Goal: Transaction & Acquisition: Purchase product/service

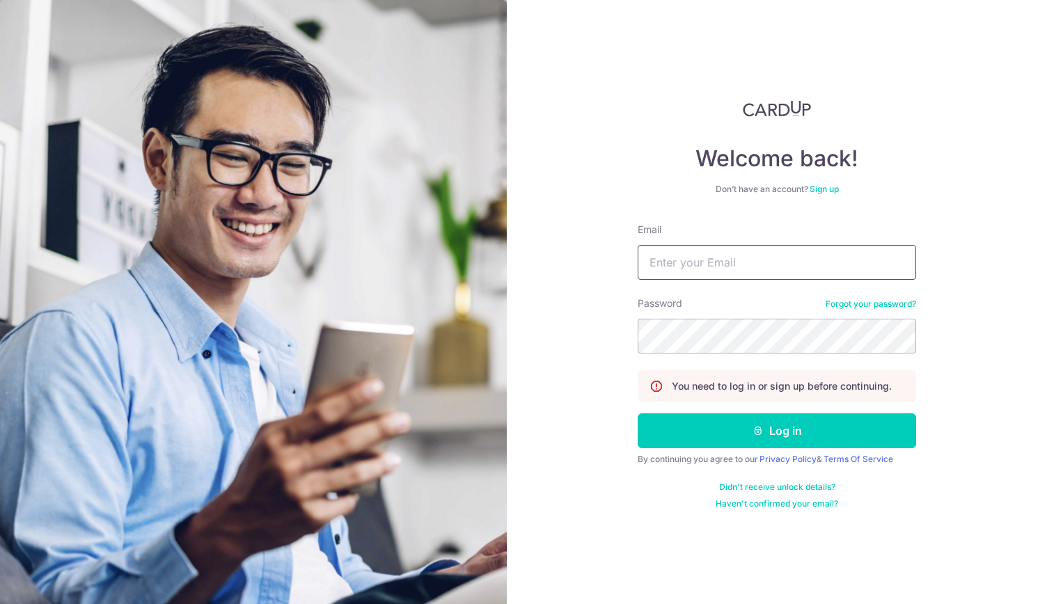
click at [740, 264] on input "Email" at bounding box center [776, 262] width 278 height 35
type input "PCLIM289@GMAIL.COM"
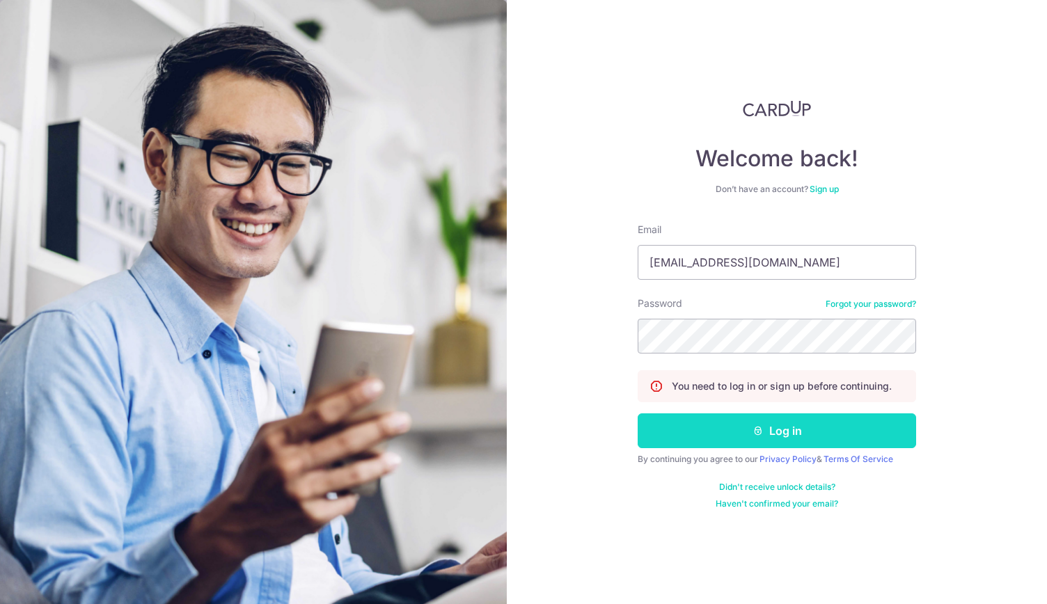
click at [792, 428] on button "Log in" at bounding box center [776, 430] width 278 height 35
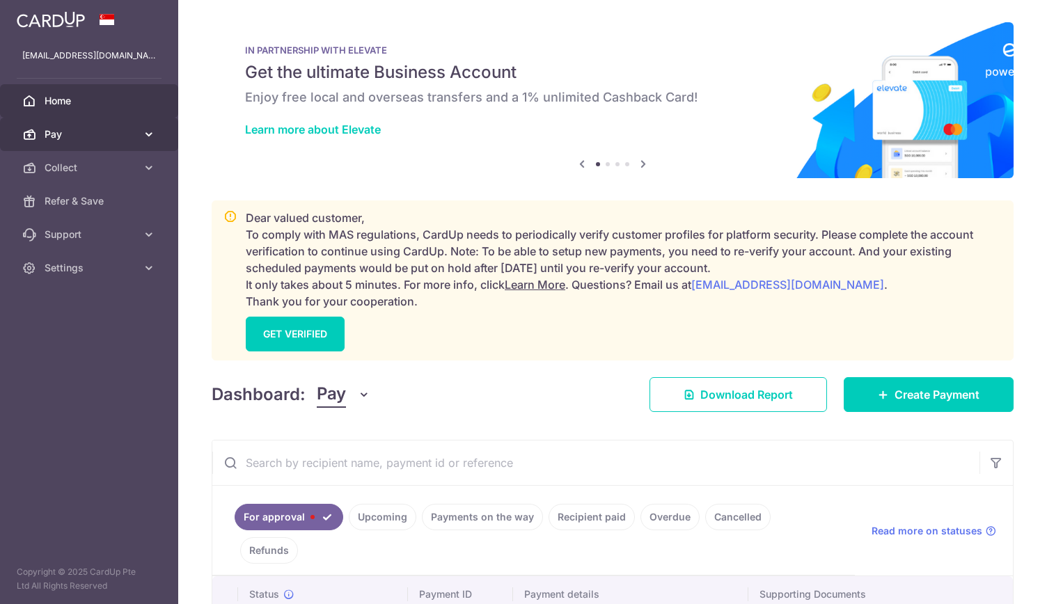
click at [100, 141] on link "Pay" at bounding box center [89, 134] width 178 height 33
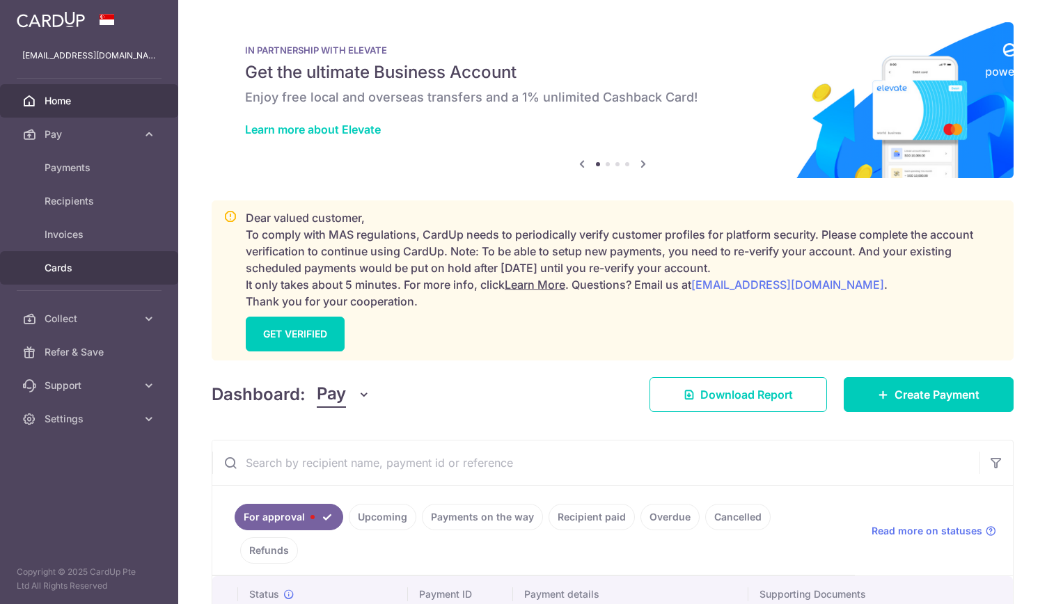
click at [65, 265] on span "Cards" at bounding box center [91, 268] width 92 height 14
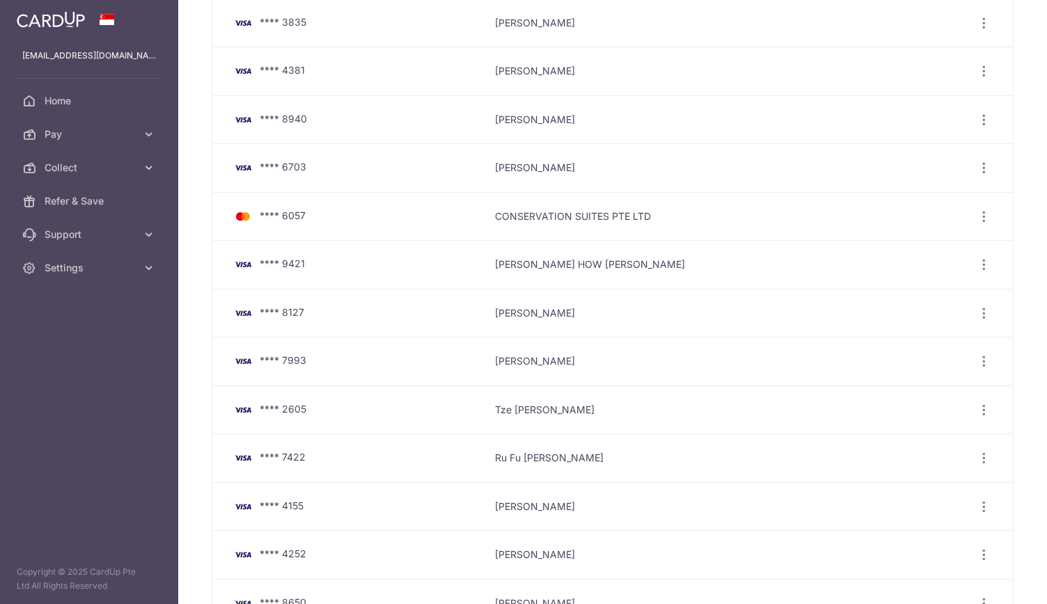
scroll to position [315, 0]
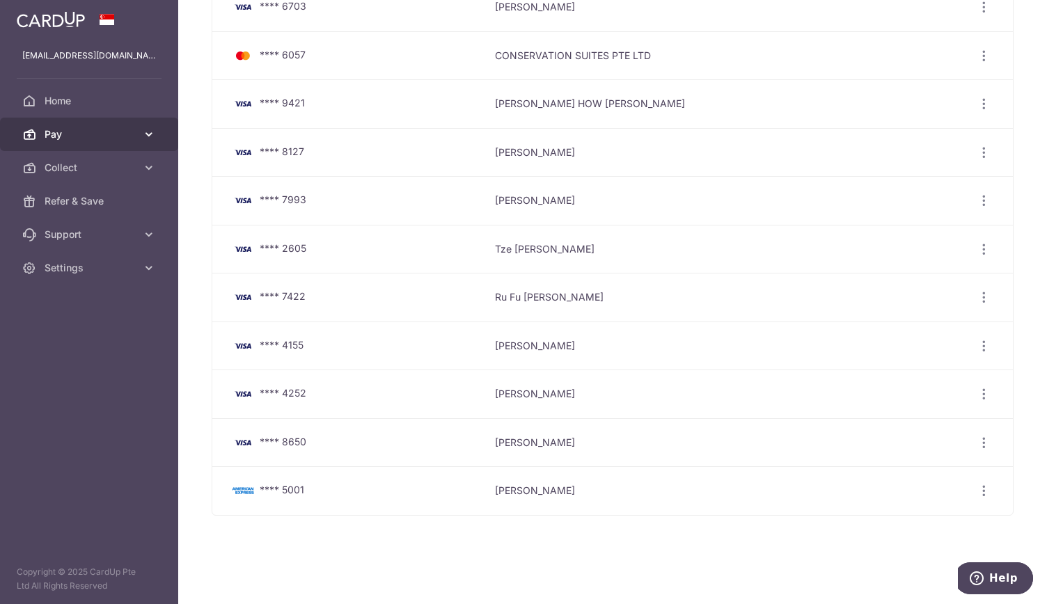
click at [93, 136] on span "Pay" at bounding box center [91, 134] width 92 height 14
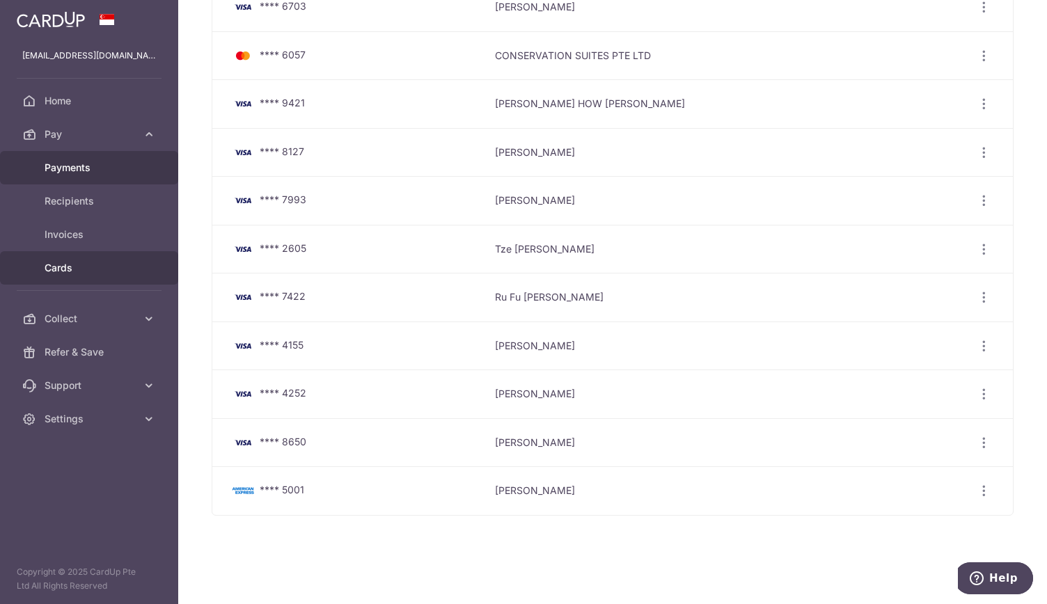
click at [93, 164] on span "Payments" at bounding box center [91, 168] width 92 height 14
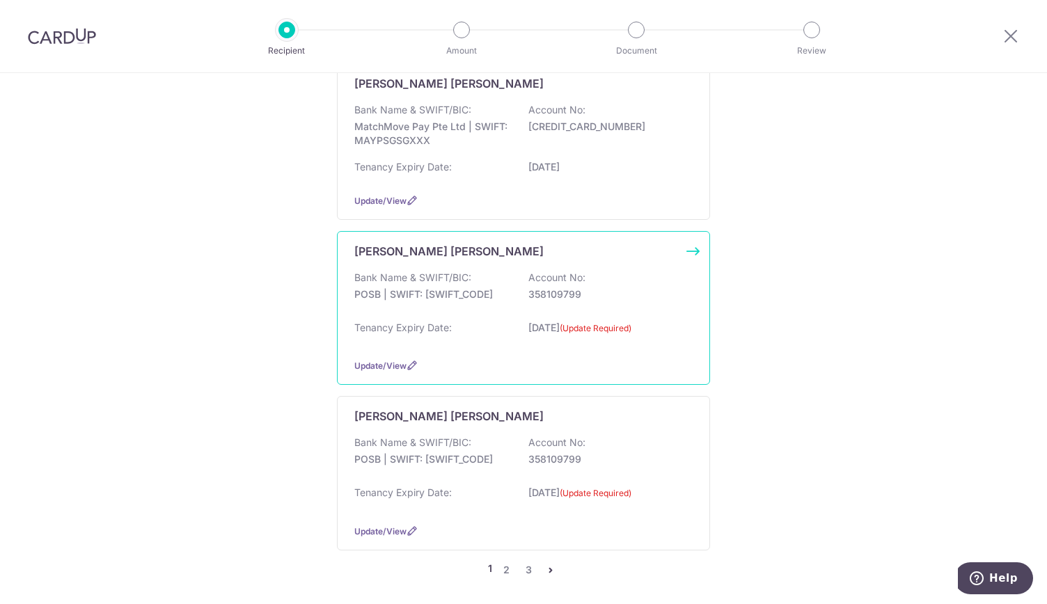
scroll to position [1461, 0]
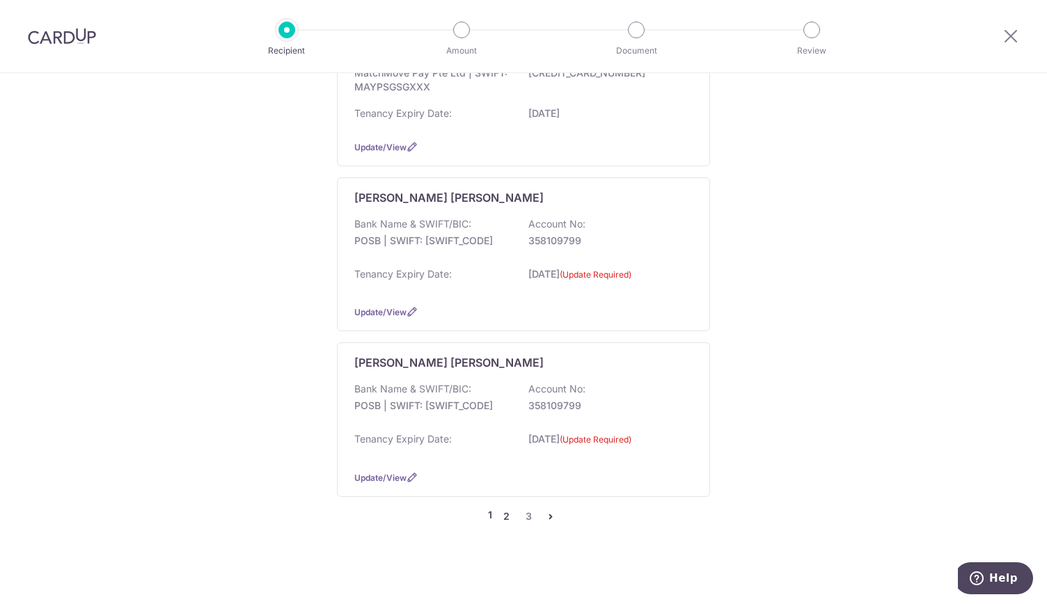
click at [505, 508] on link "2" at bounding box center [506, 516] width 17 height 17
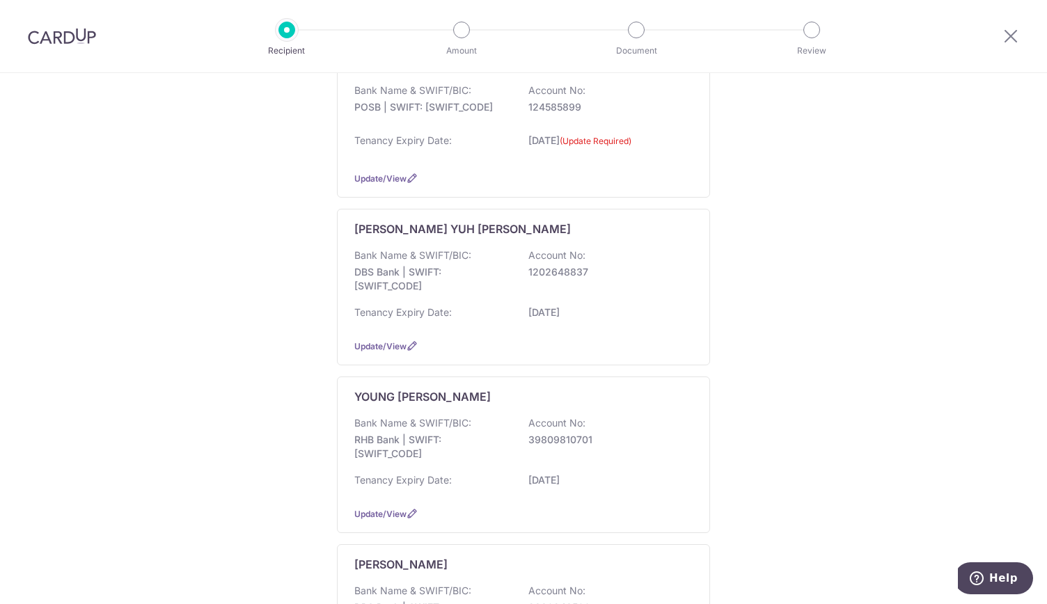
scroll to position [1051, 0]
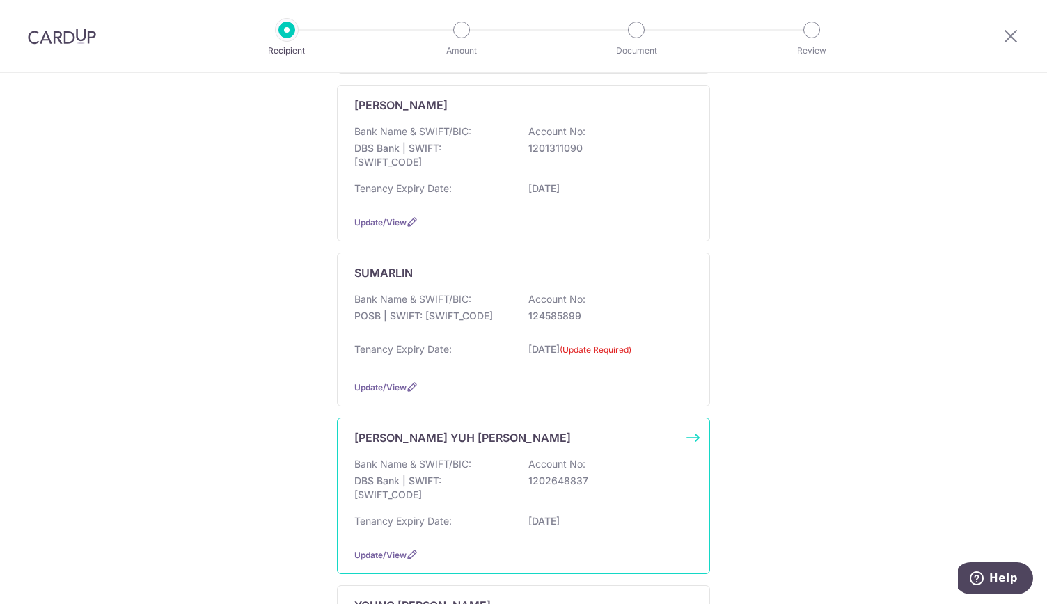
click at [412, 474] on p "DBS Bank | SWIFT: DBSSSGSGXXX" at bounding box center [432, 488] width 156 height 28
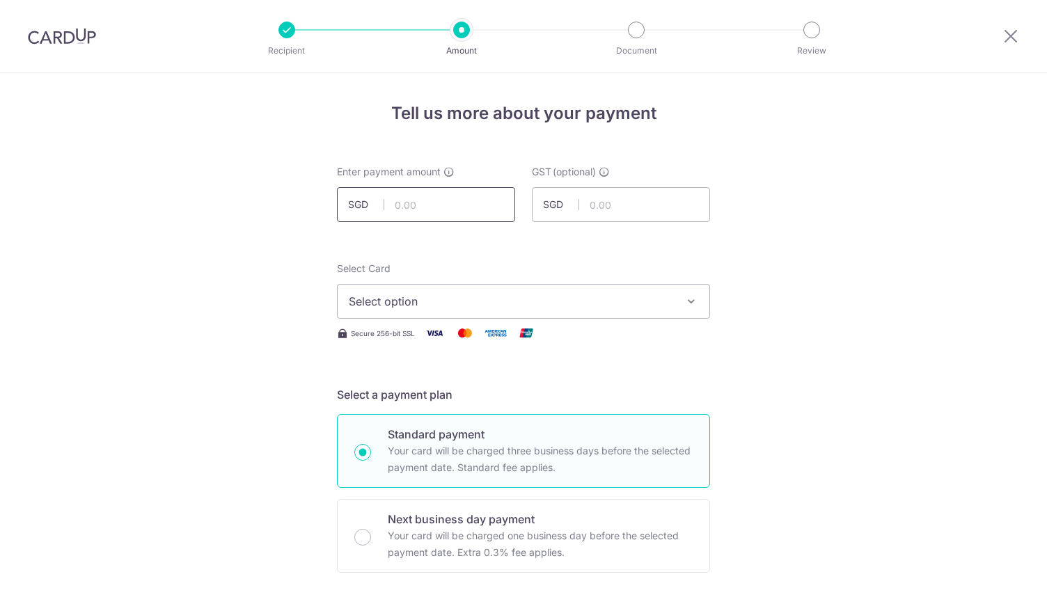
click at [402, 213] on input "text" at bounding box center [426, 204] width 178 height 35
type input "150,000.00"
click at [599, 304] on span "Select option" at bounding box center [511, 301] width 324 height 17
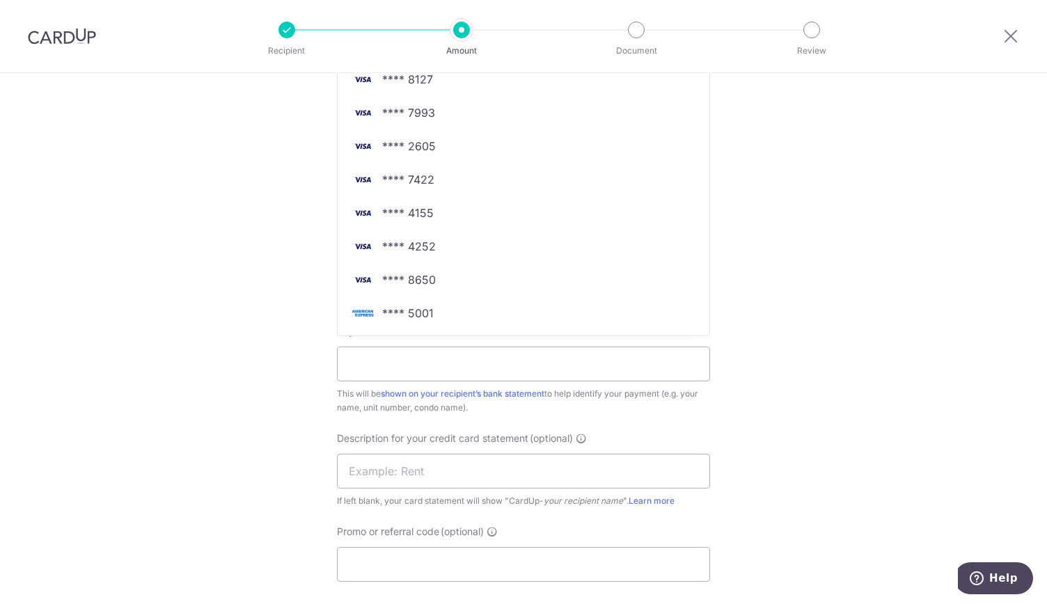
scroll to position [557, 0]
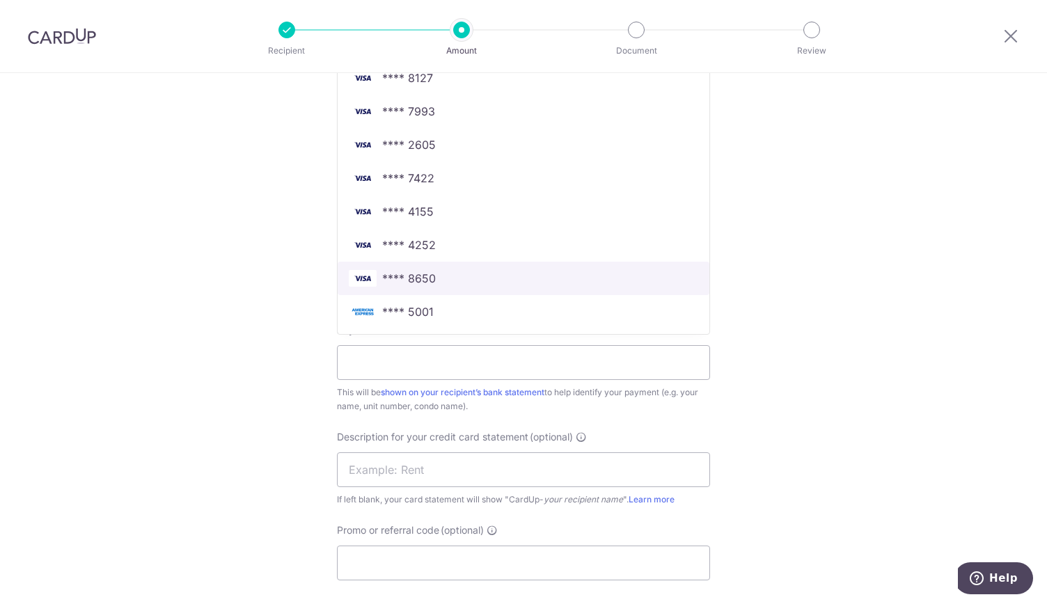
click at [494, 280] on span "**** 8650" at bounding box center [523, 278] width 349 height 17
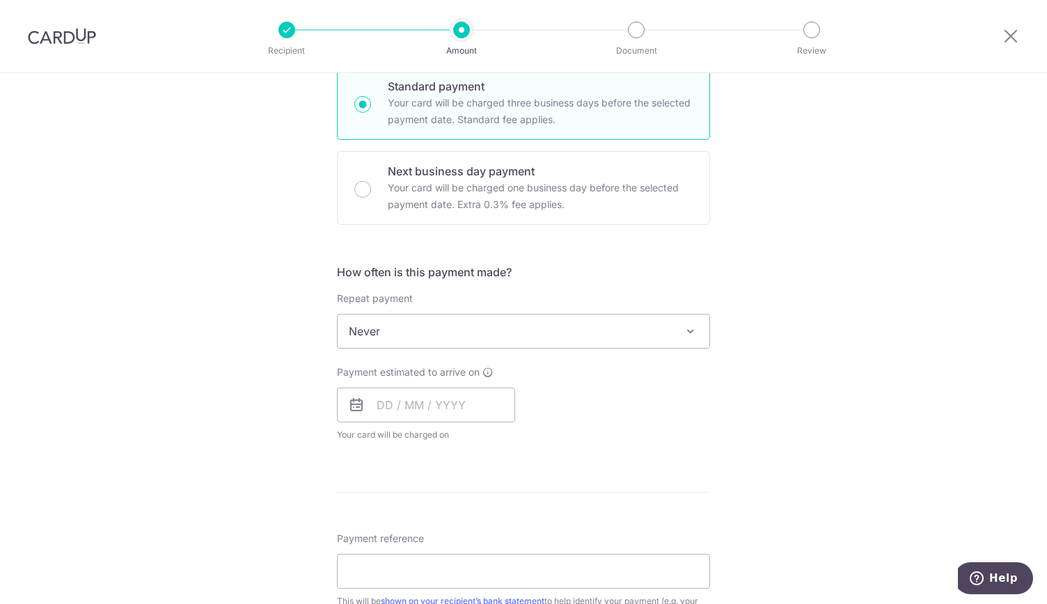
scroll to position [348, 0]
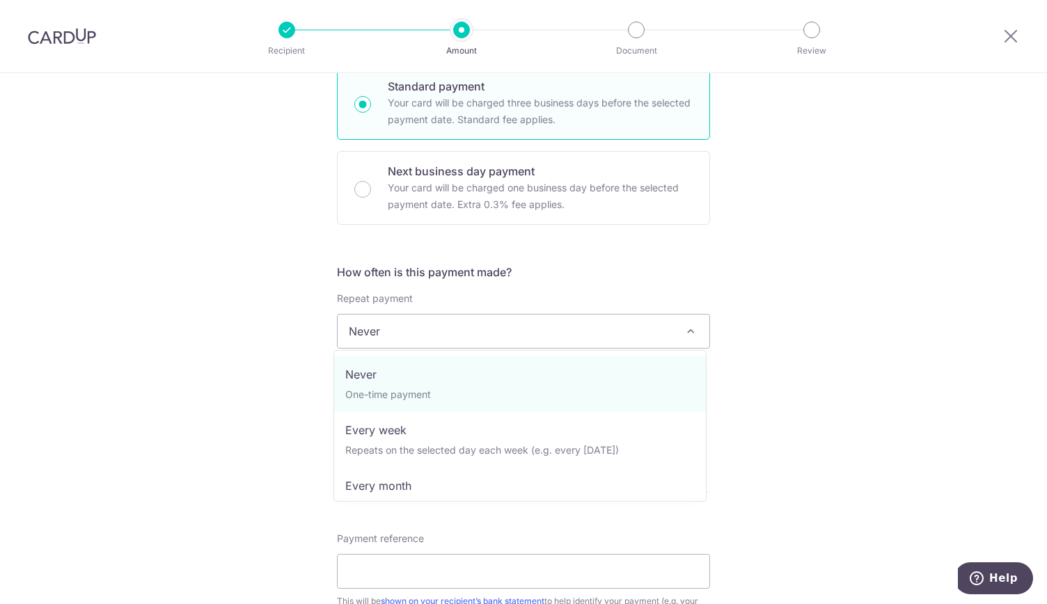
click at [436, 319] on span "Never" at bounding box center [524, 331] width 372 height 33
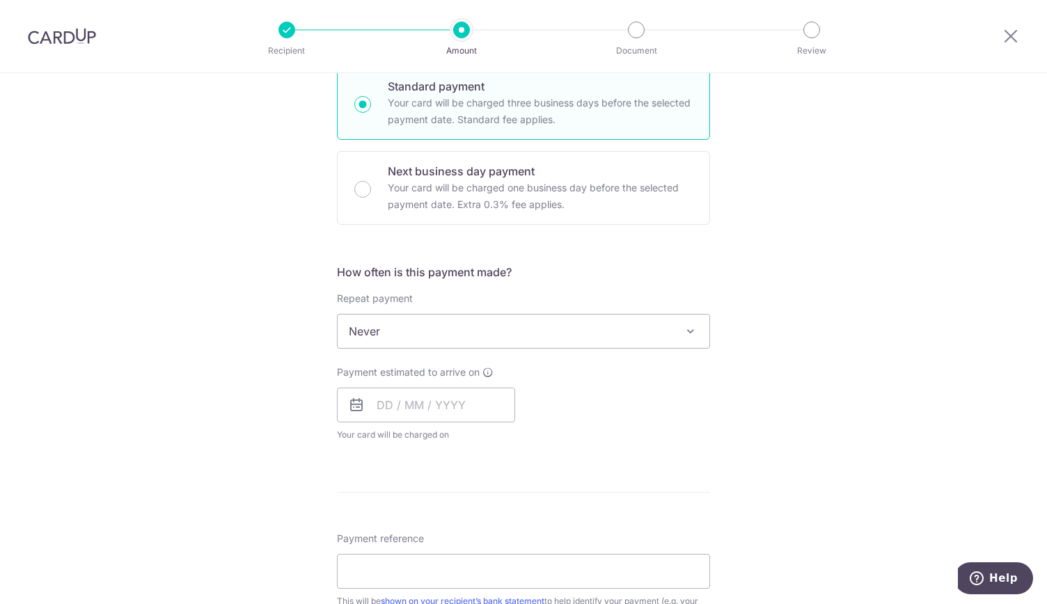
click at [434, 320] on span "Never" at bounding box center [524, 331] width 372 height 33
click at [429, 400] on input "text" at bounding box center [426, 405] width 178 height 35
click at [422, 581] on link "19" at bounding box center [421, 587] width 22 height 22
type input "19/08/2025"
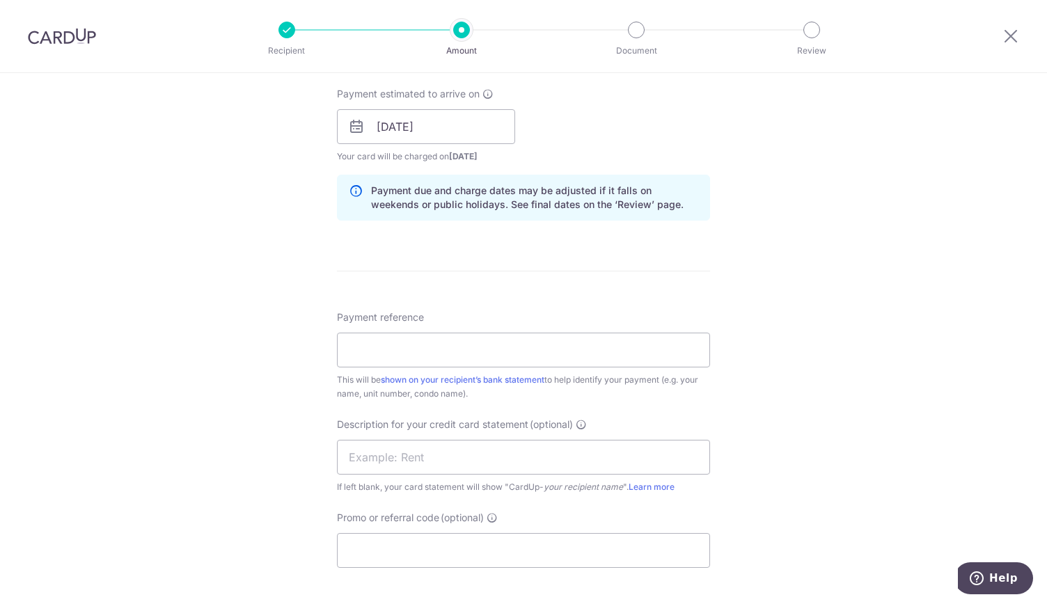
scroll to position [835, 0]
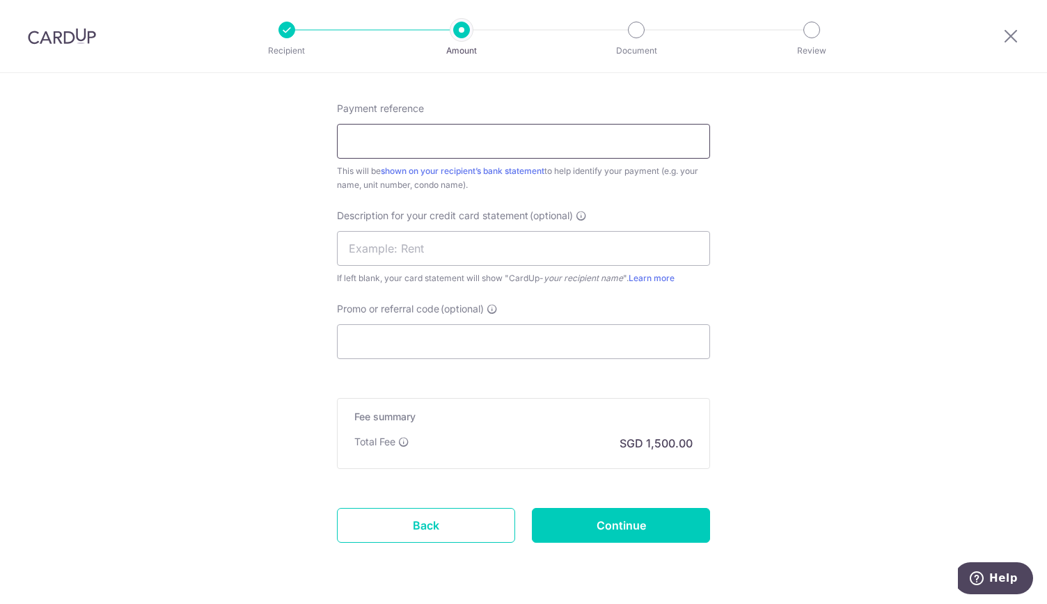
click at [367, 143] on input "Payment reference" at bounding box center [523, 141] width 373 height 35
type input "rent"
click at [364, 254] on input "text" at bounding box center [523, 248] width 373 height 35
type input "RENT"
click at [640, 527] on input "Continue" at bounding box center [621, 525] width 178 height 35
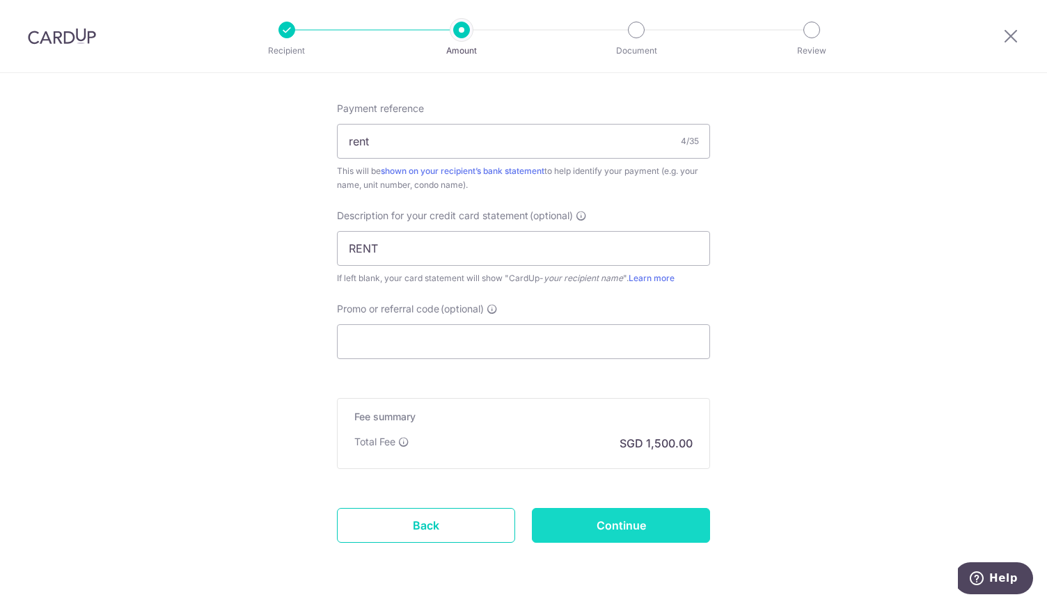
type input "Create Schedule"
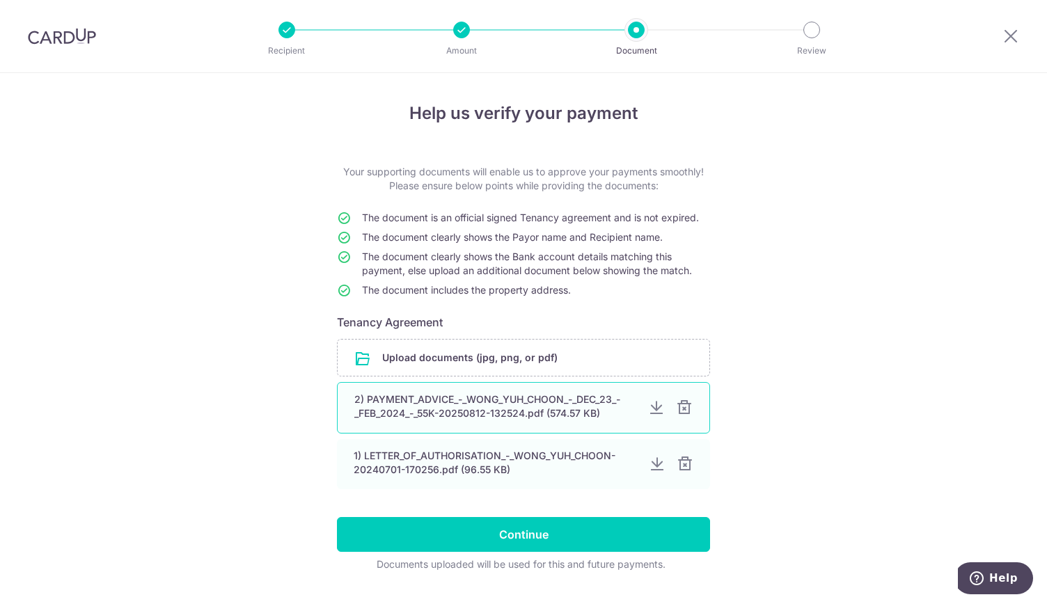
click at [682, 406] on div at bounding box center [684, 407] width 17 height 17
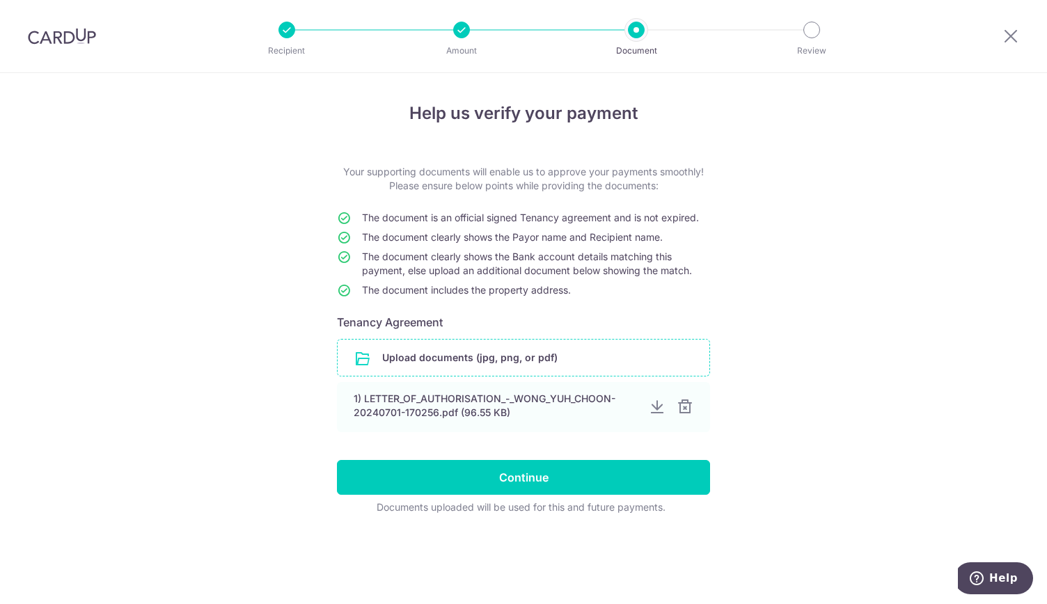
click at [501, 360] on input "file" at bounding box center [524, 358] width 372 height 36
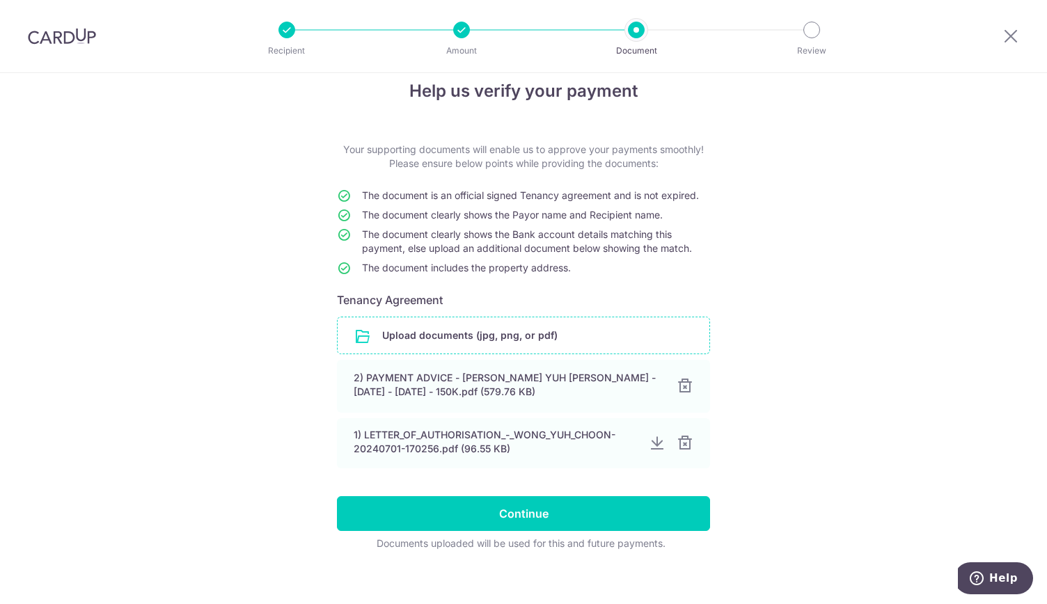
scroll to position [33, 0]
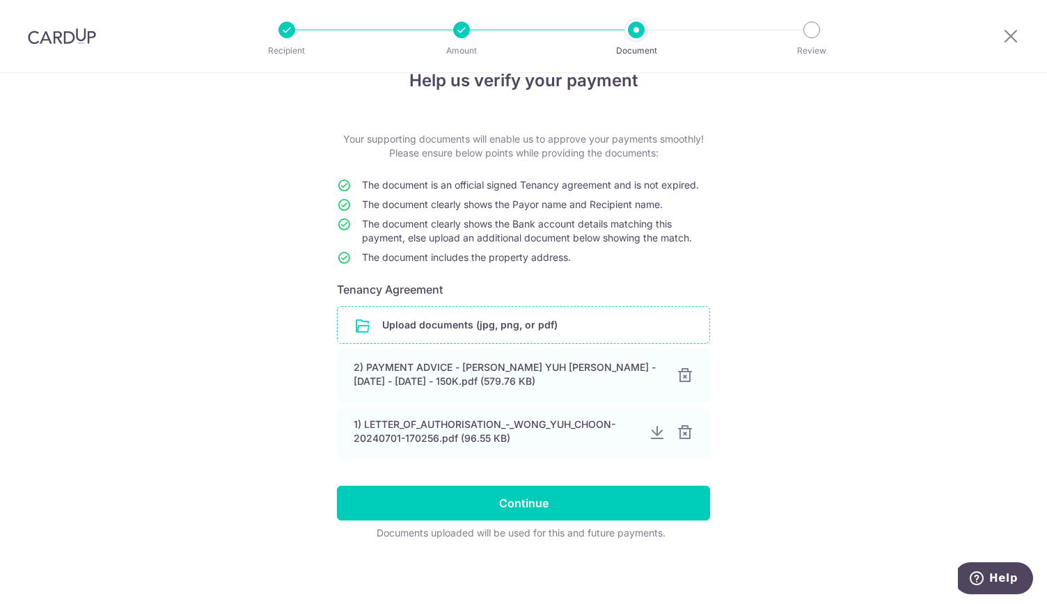
drag, startPoint x: 405, startPoint y: 377, endPoint x: 204, endPoint y: 287, distance: 220.3
click at [204, 287] on div "Help us verify your payment Your supporting documents will enable us to approve…" at bounding box center [523, 322] width 1047 height 565
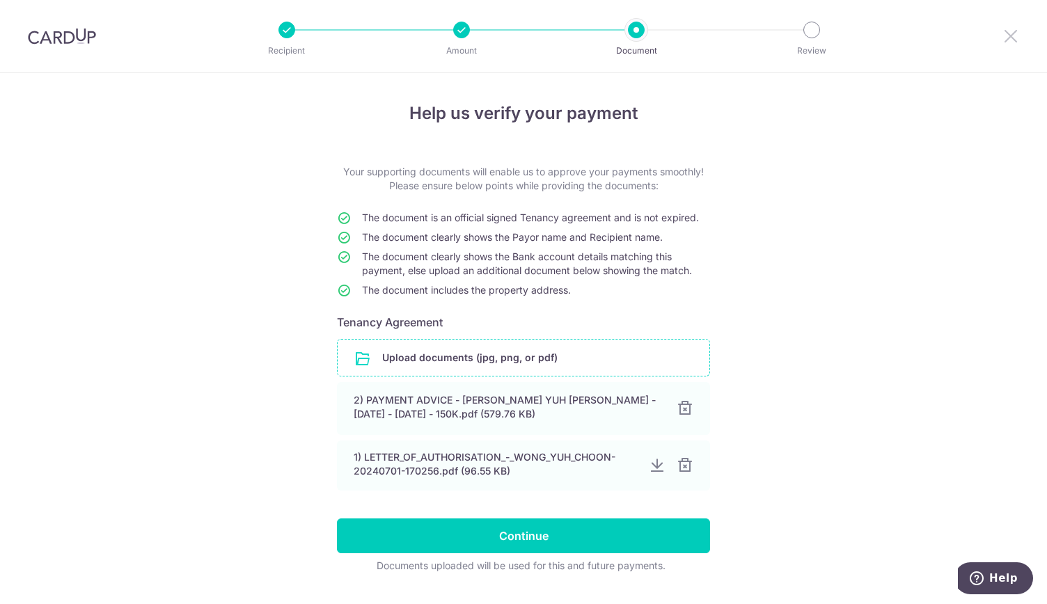
click at [1011, 38] on icon at bounding box center [1010, 35] width 17 height 17
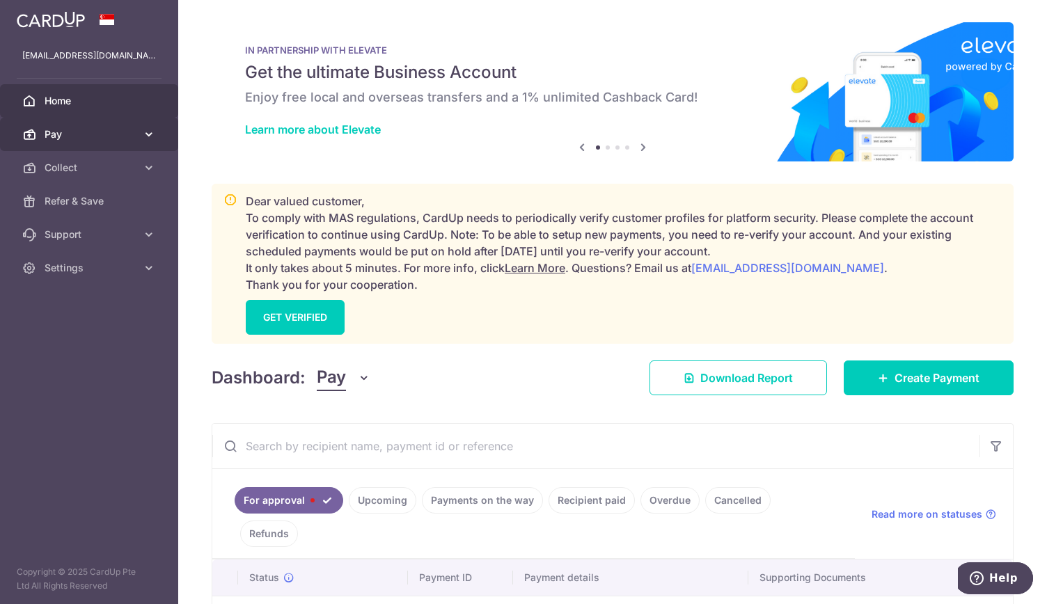
click at [118, 139] on span "Pay" at bounding box center [91, 134] width 92 height 14
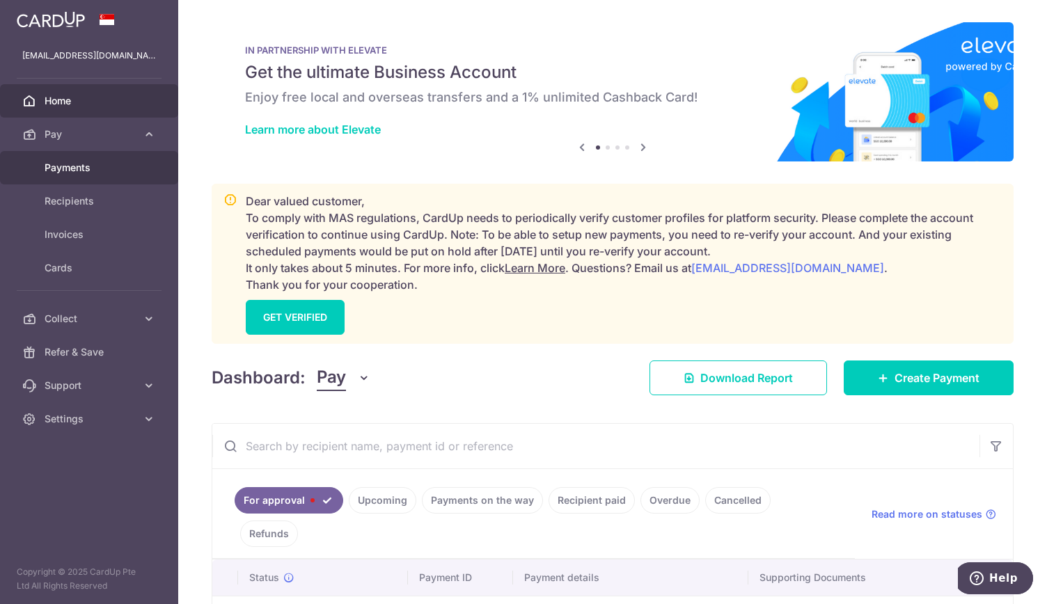
click at [114, 166] on span "Payments" at bounding box center [91, 168] width 92 height 14
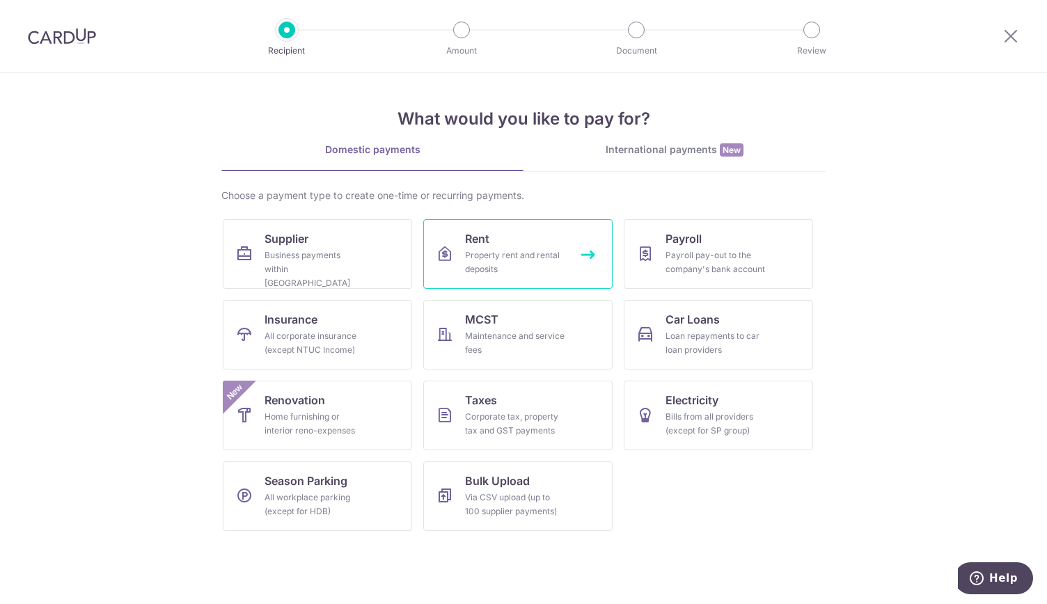
click at [511, 259] on div "Property rent and rental deposits" at bounding box center [515, 262] width 100 height 28
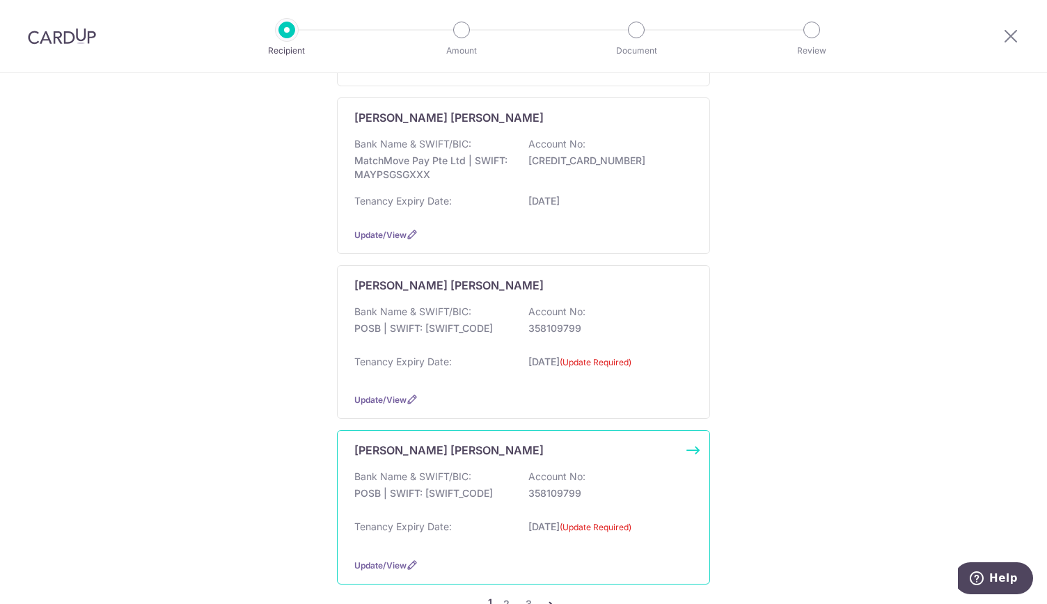
scroll to position [1461, 0]
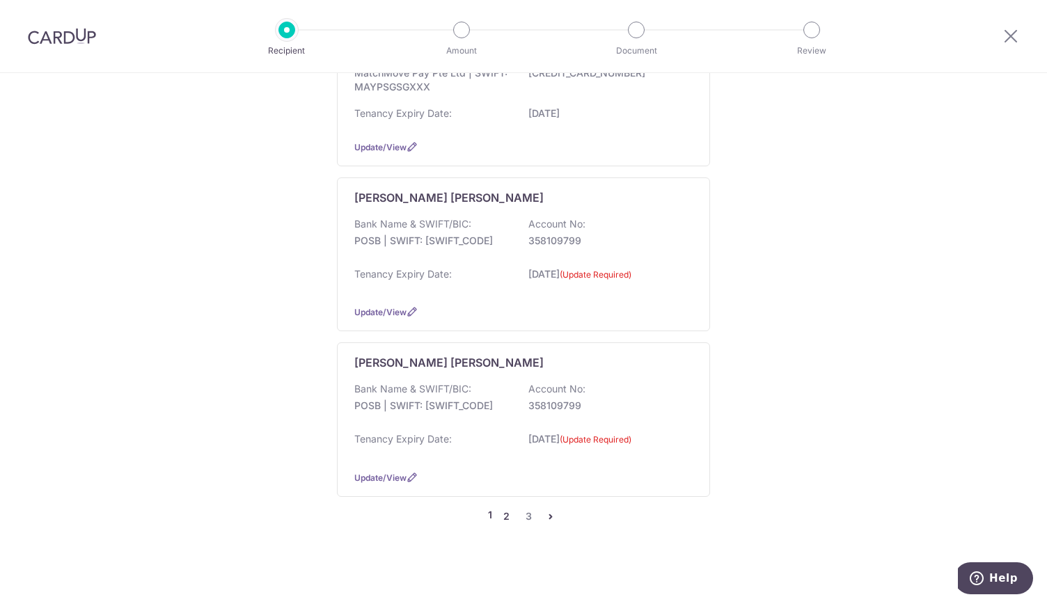
click at [505, 508] on link "2" at bounding box center [506, 516] width 17 height 17
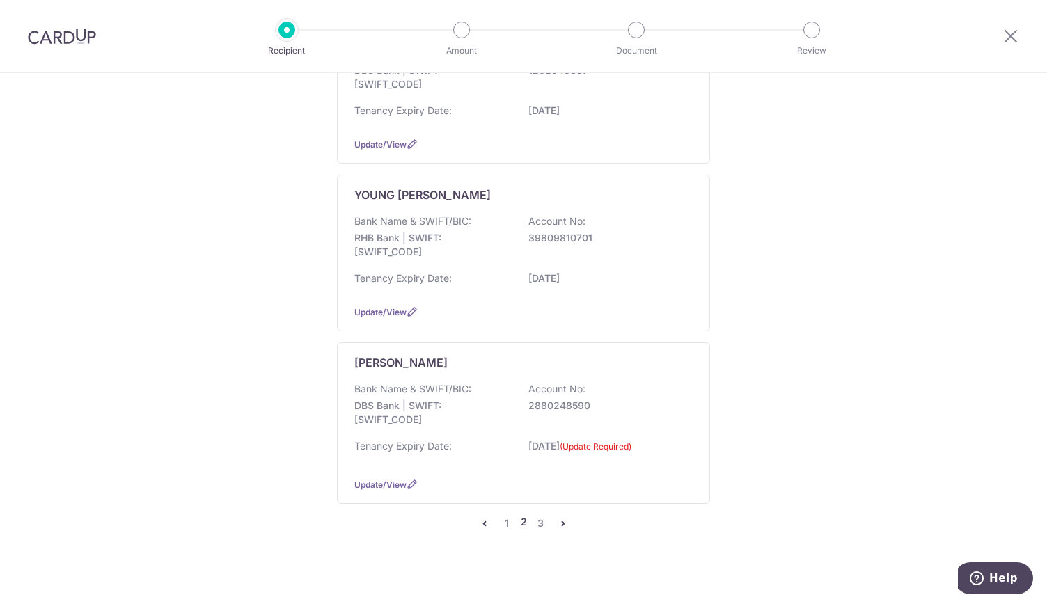
scroll to position [0, 0]
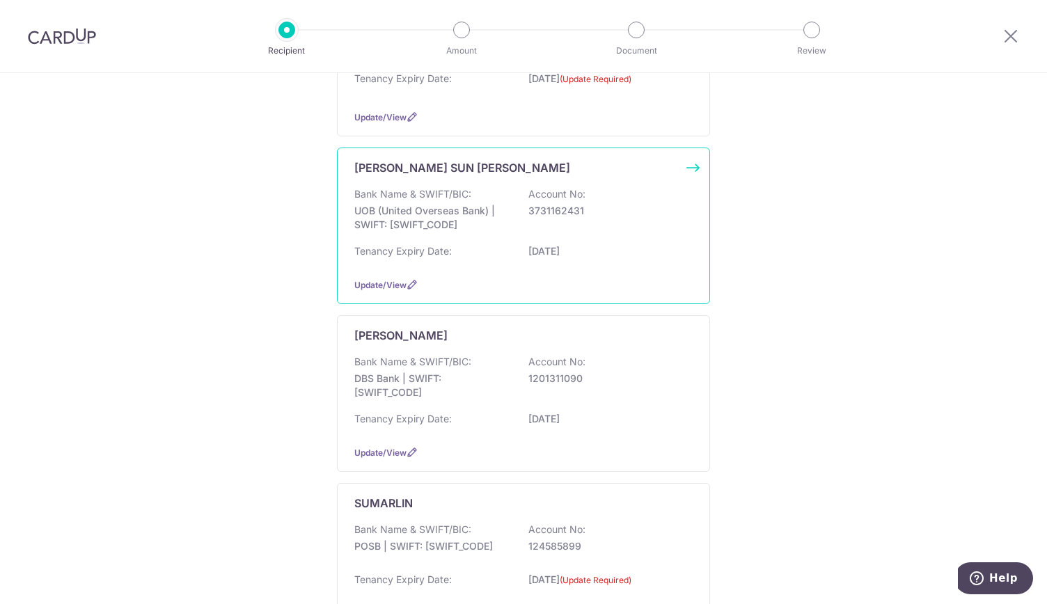
scroll to position [905, 0]
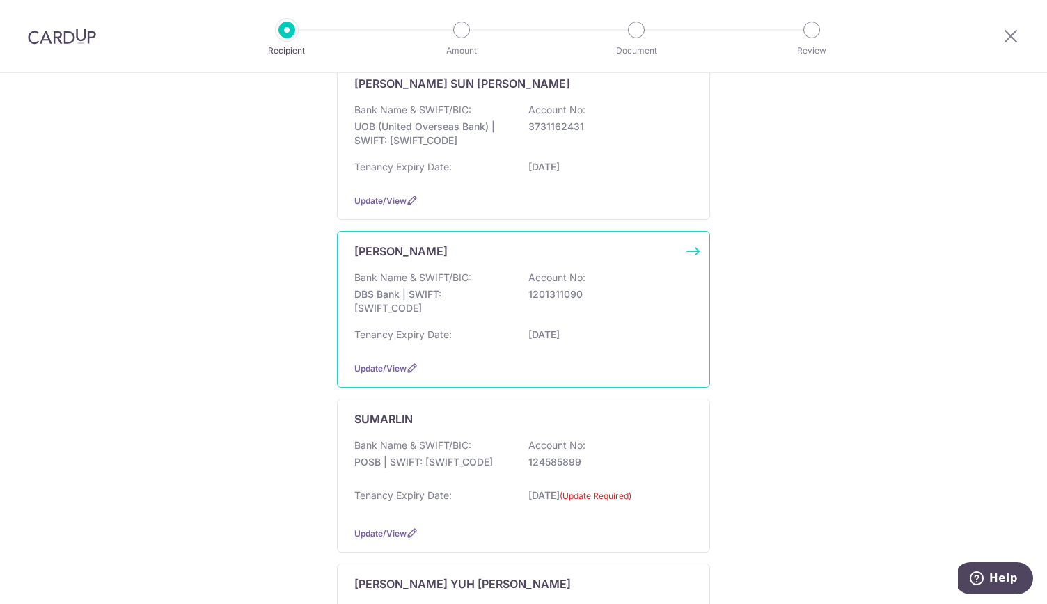
click at [397, 248] on p "[PERSON_NAME]" at bounding box center [400, 251] width 93 height 17
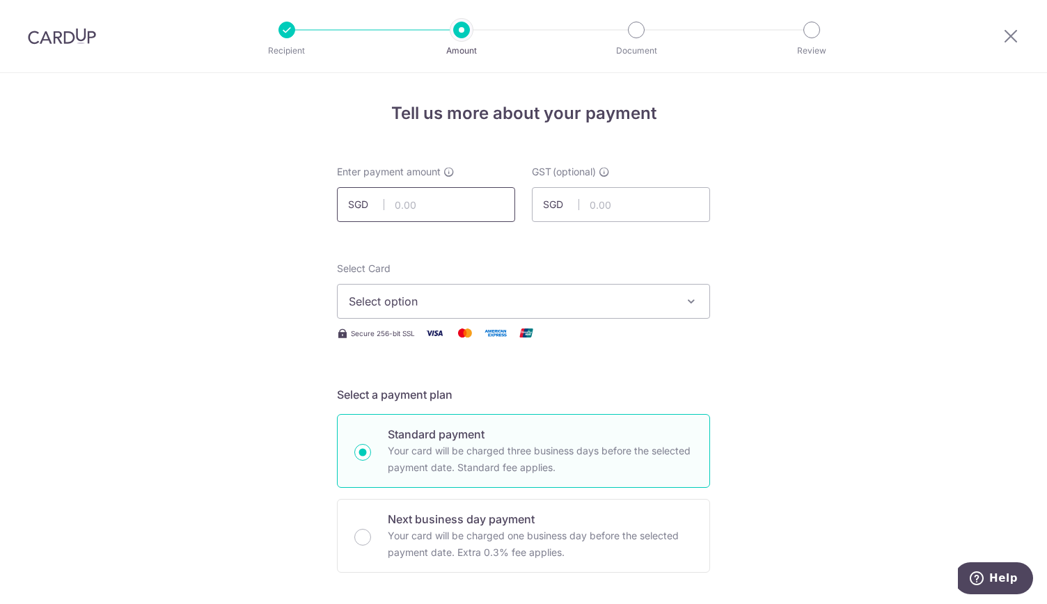
click at [412, 204] on input "text" at bounding box center [426, 204] width 178 height 35
click at [415, 207] on input "text" at bounding box center [426, 204] width 178 height 35
type input "150,000.00"
click at [428, 303] on span "Select option" at bounding box center [511, 301] width 324 height 17
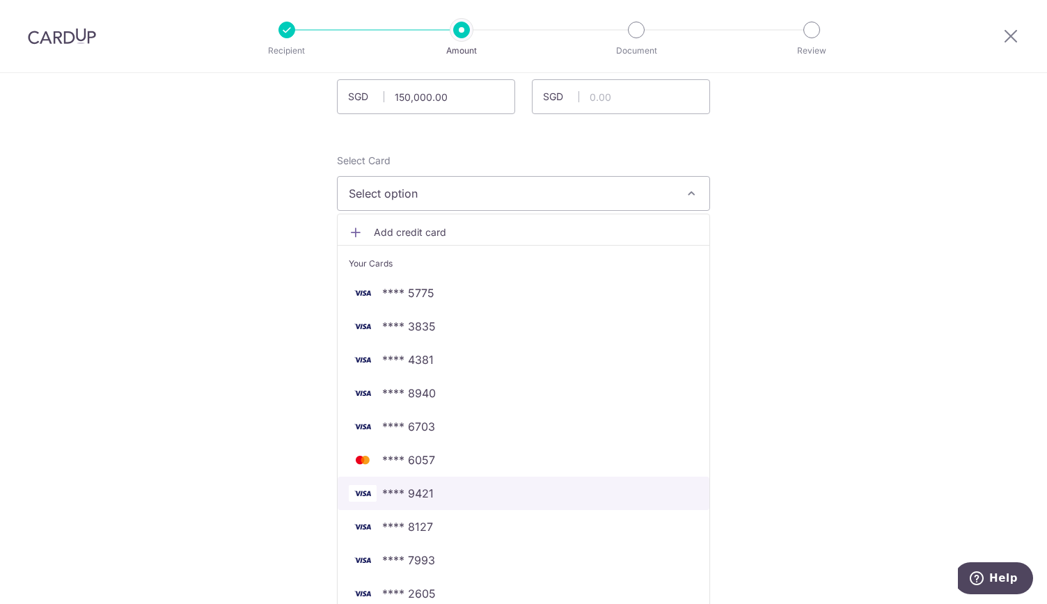
scroll to position [139, 0]
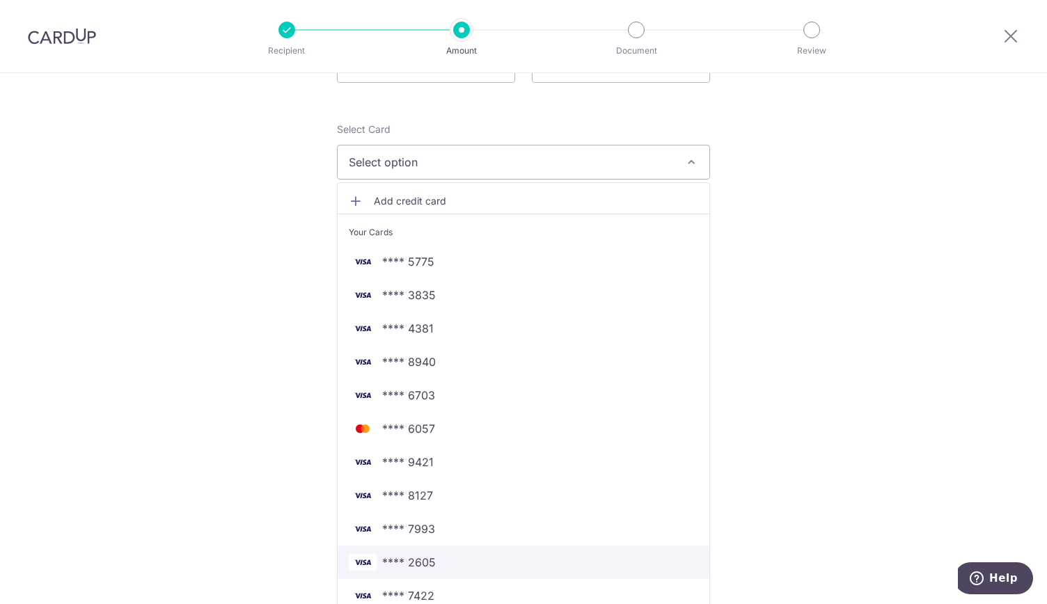
click at [453, 570] on link "**** 2605" at bounding box center [524, 562] width 372 height 33
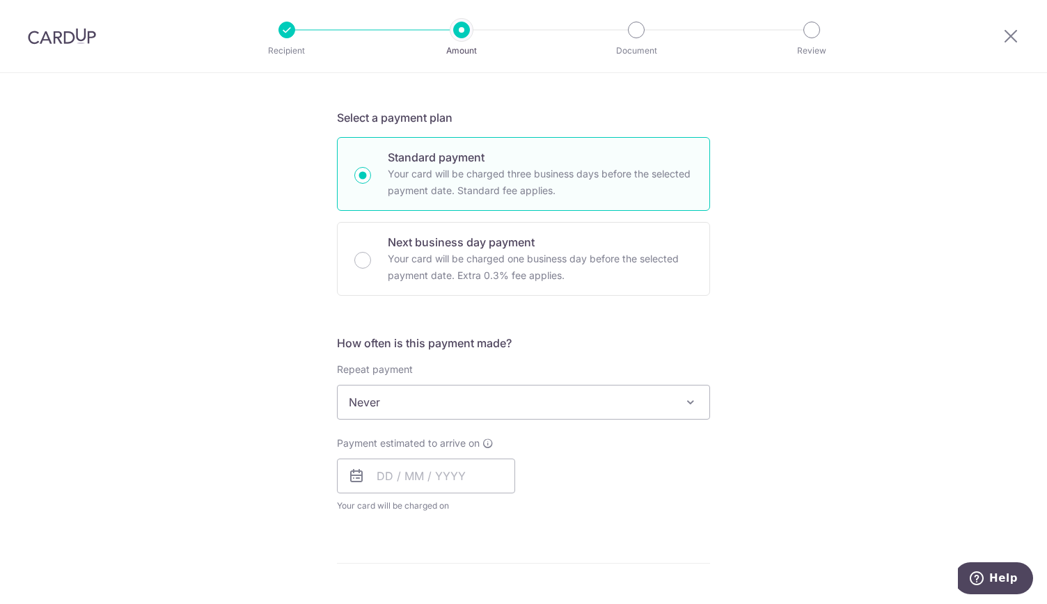
scroll to position [278, 0]
click at [425, 473] on input "text" at bounding box center [426, 474] width 178 height 35
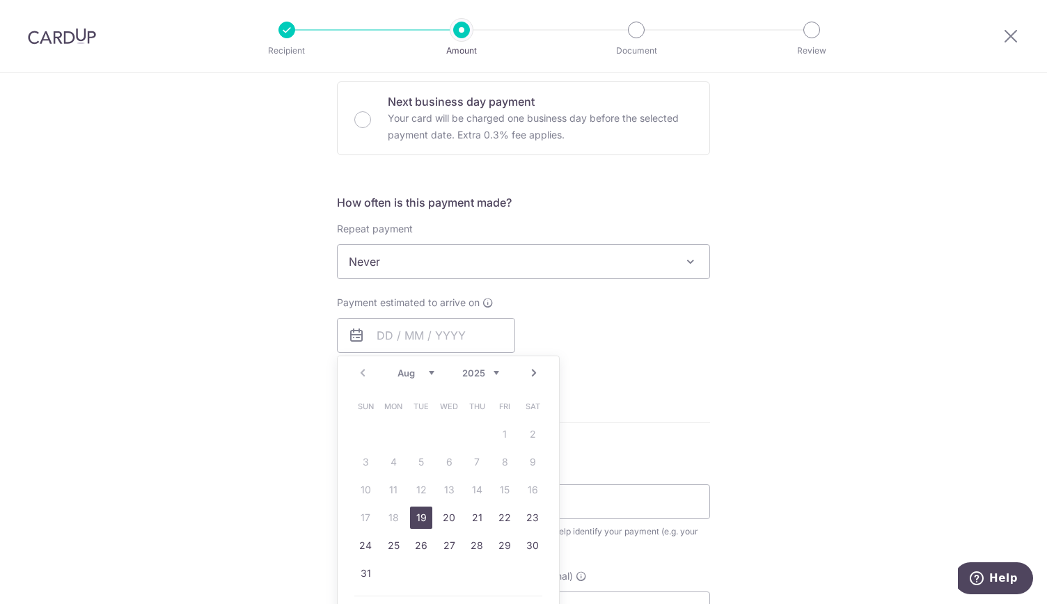
click at [420, 513] on link "19" at bounding box center [421, 518] width 22 height 22
type input "19/08/2025"
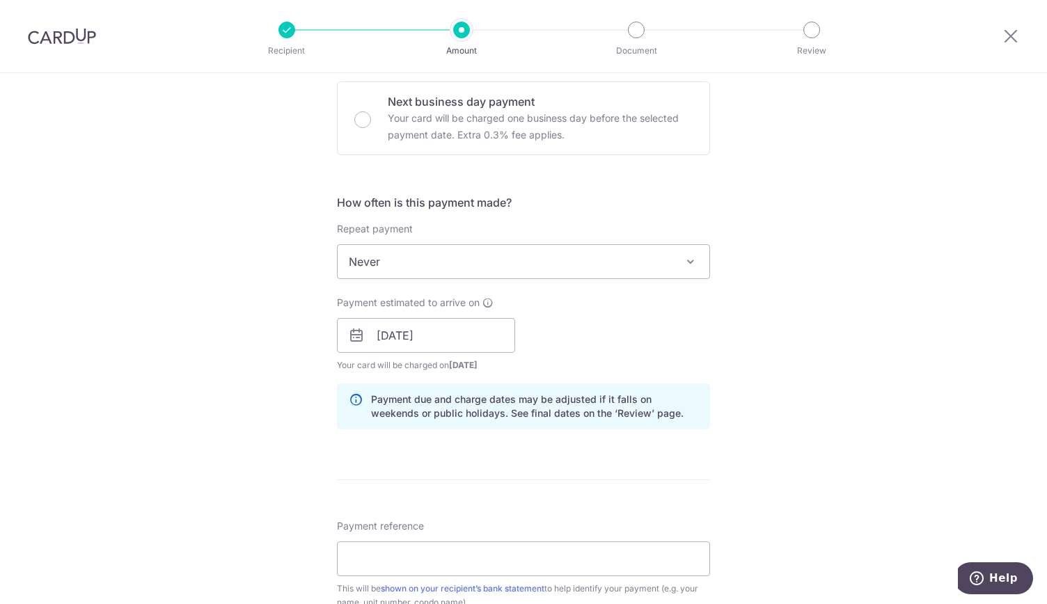
scroll to position [557, 0]
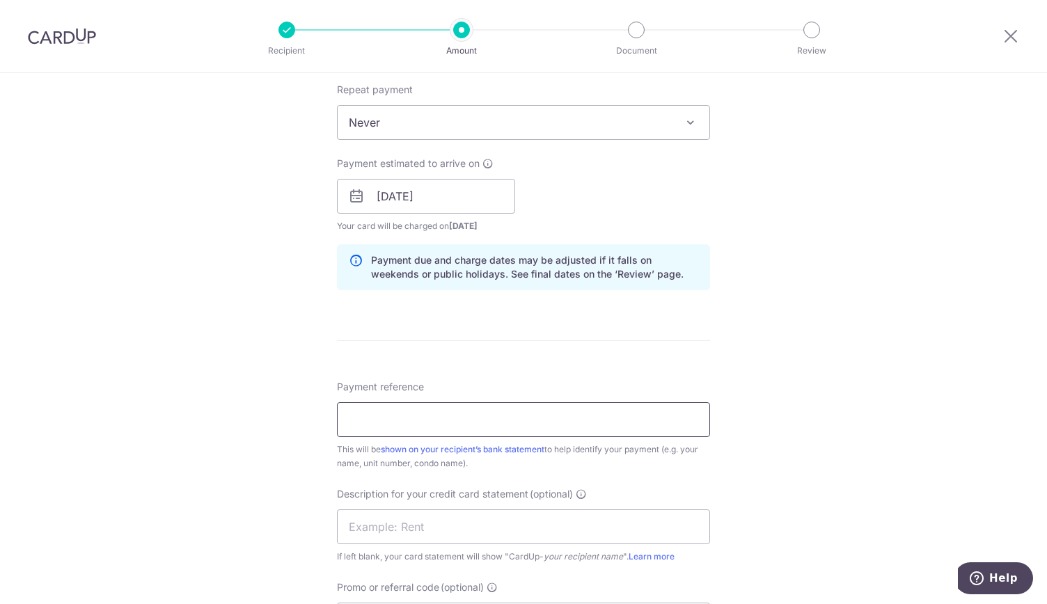
click at [379, 420] on input "Payment reference" at bounding box center [523, 419] width 373 height 35
type input "rent"
click at [362, 518] on input "text" at bounding box center [523, 526] width 373 height 35
type input "RENT"
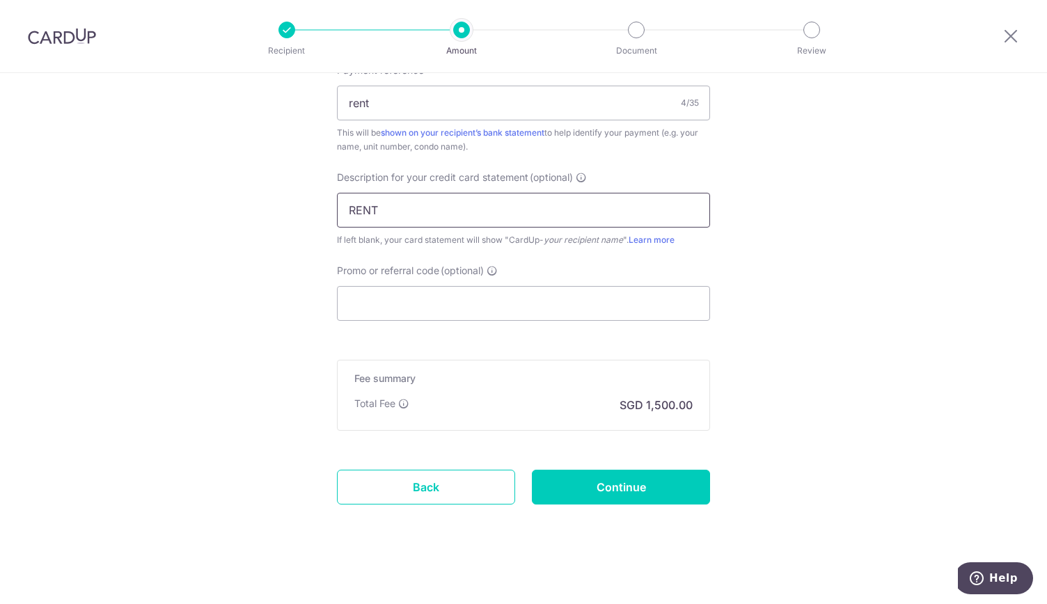
scroll to position [875, 0]
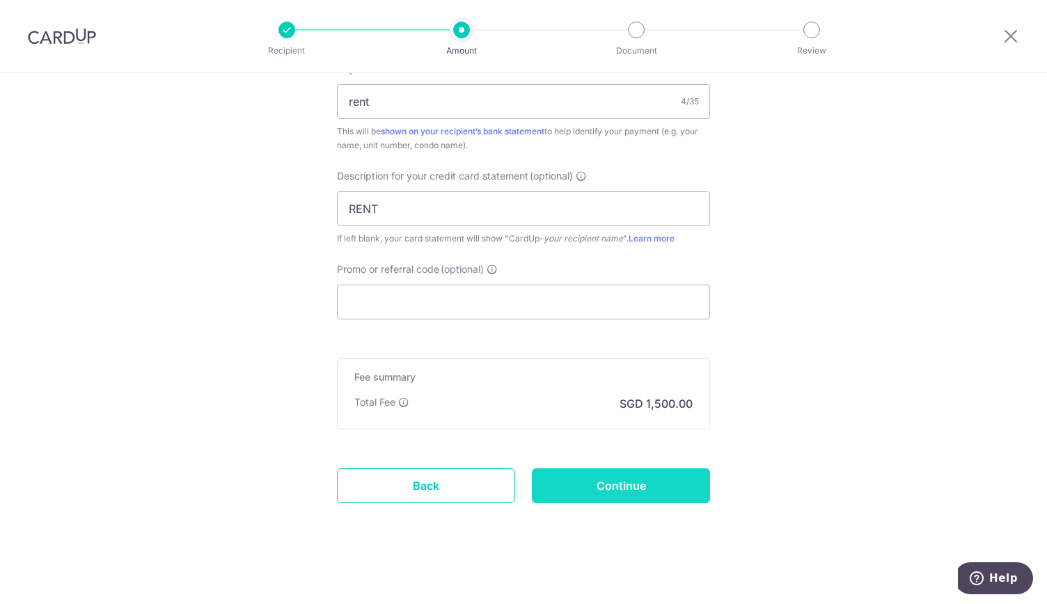
click at [619, 480] on input "Continue" at bounding box center [621, 485] width 178 height 35
type input "Create Schedule"
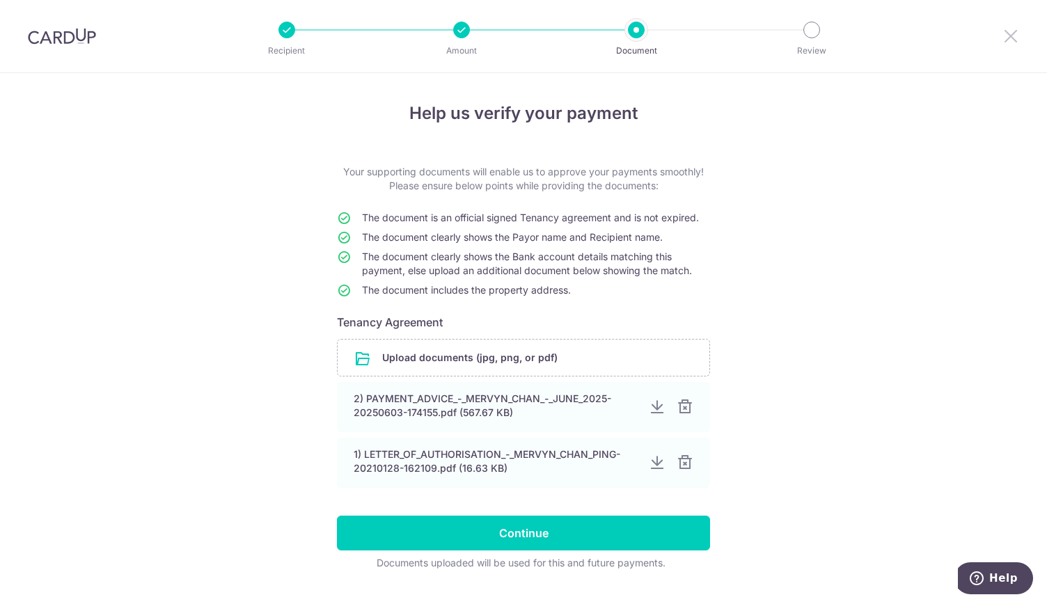
click at [1009, 37] on icon at bounding box center [1010, 35] width 17 height 17
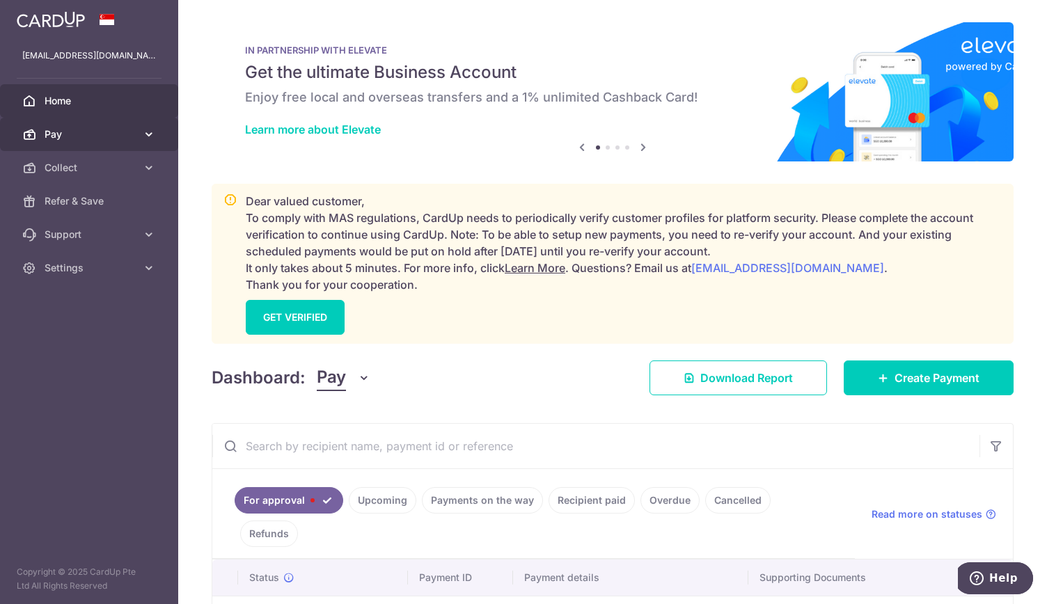
click at [90, 130] on span "Pay" at bounding box center [91, 134] width 92 height 14
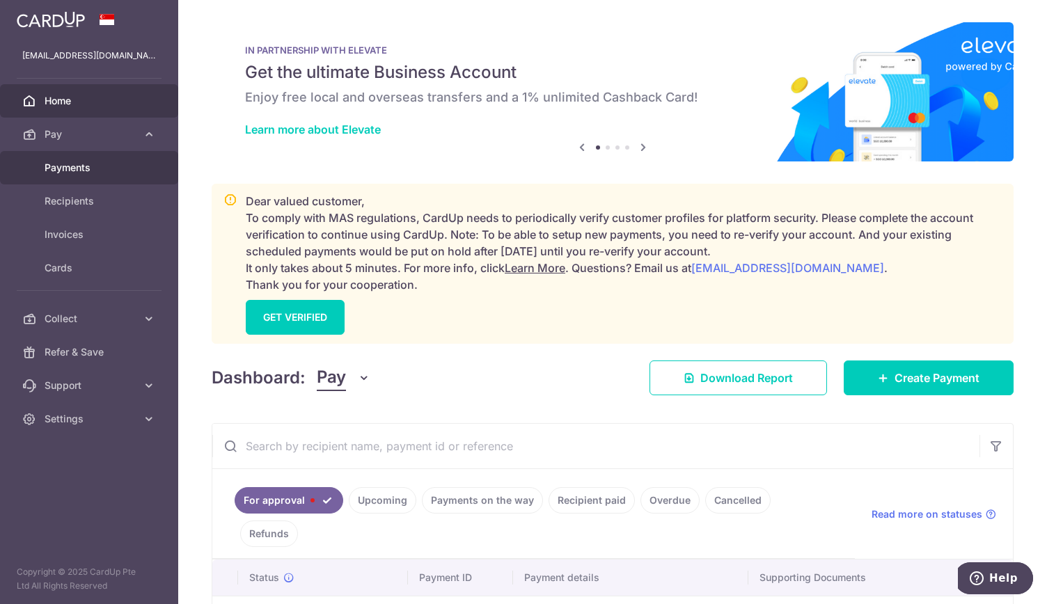
click at [80, 168] on span "Payments" at bounding box center [91, 168] width 92 height 14
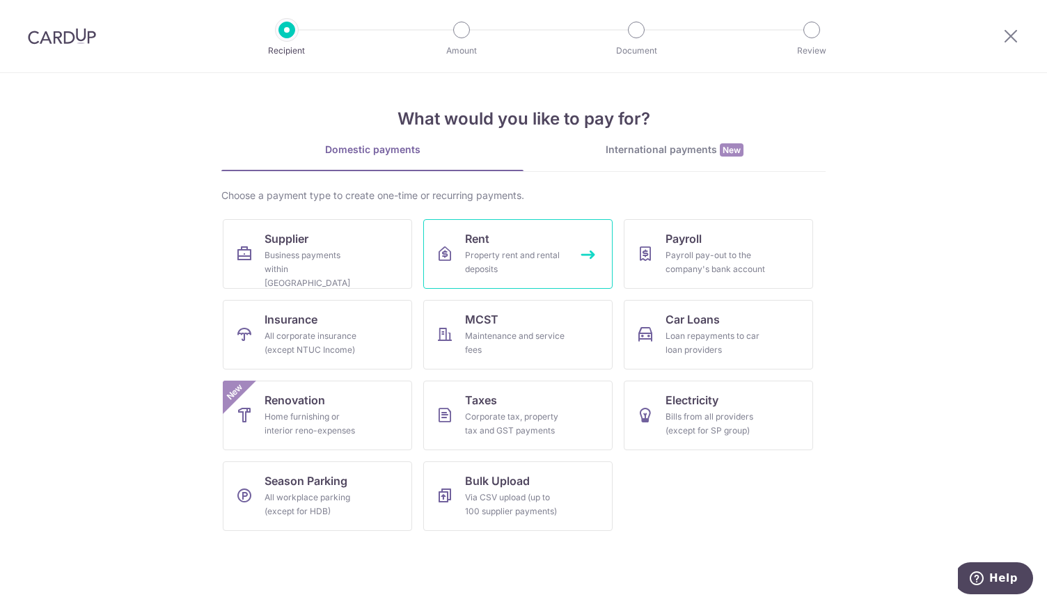
click at [486, 249] on div "Property rent and rental deposits" at bounding box center [515, 262] width 100 height 28
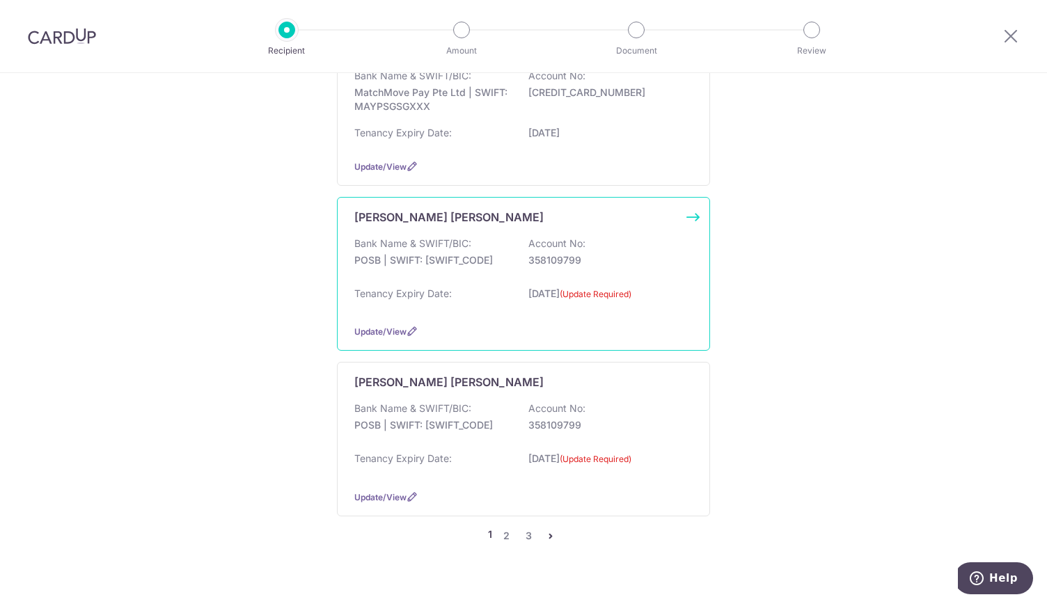
scroll to position [1461, 0]
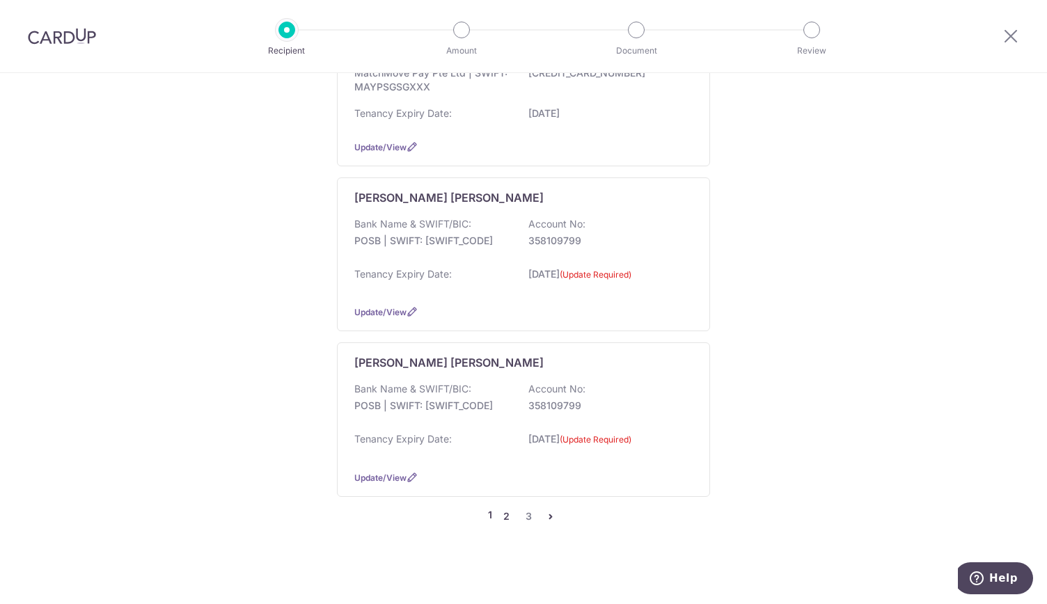
click at [502, 508] on link "2" at bounding box center [506, 516] width 17 height 17
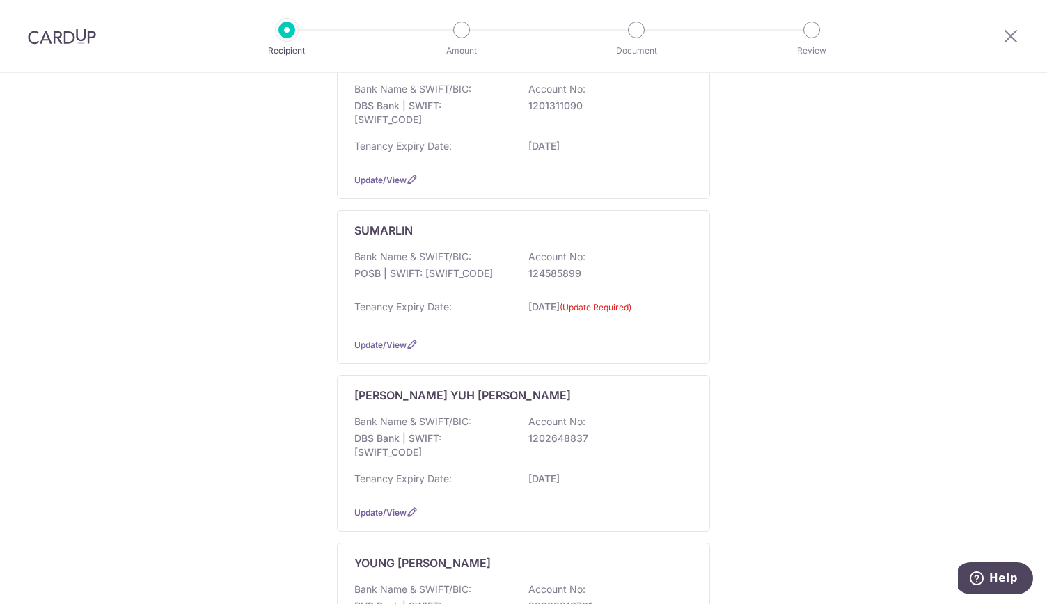
scroll to position [1114, 0]
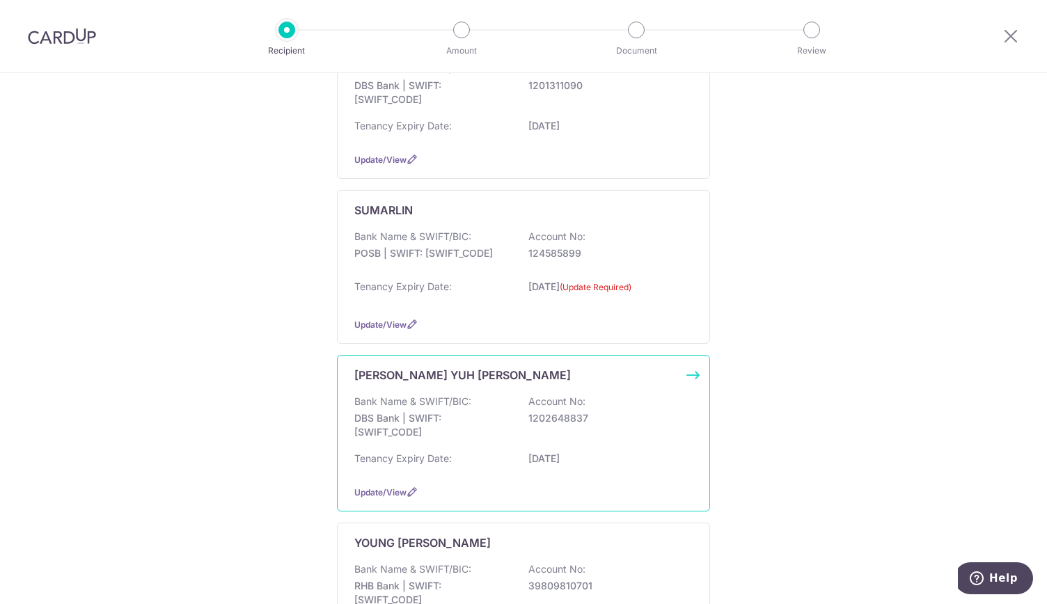
click at [442, 395] on p "Bank Name & SWIFT/BIC:" at bounding box center [412, 402] width 117 height 14
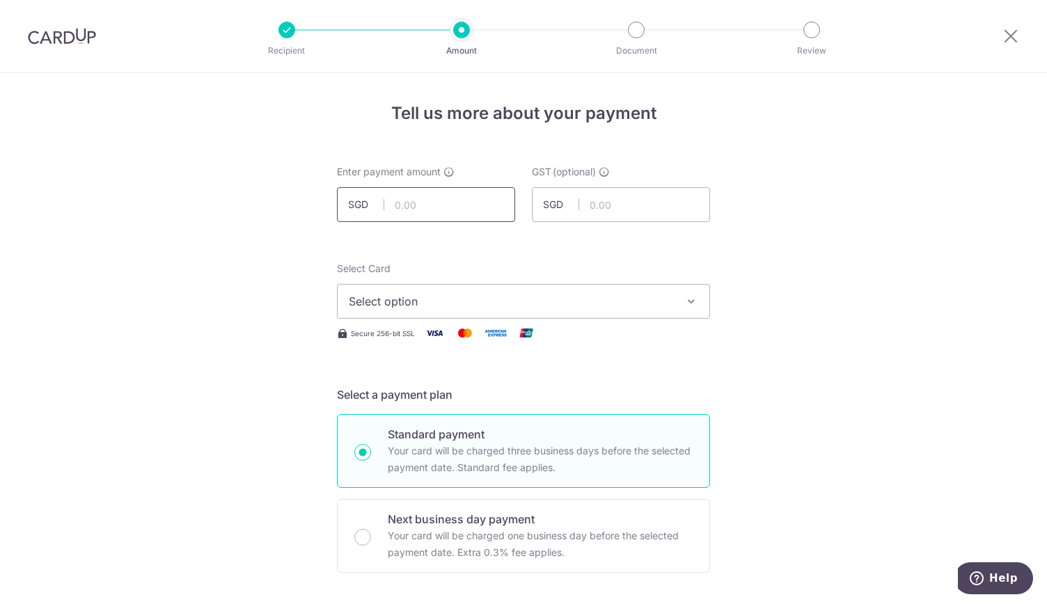
click at [402, 207] on input "text" at bounding box center [426, 204] width 178 height 35
type input "150,000.00"
drag, startPoint x: 185, startPoint y: 322, endPoint x: 257, endPoint y: 324, distance: 71.7
click at [418, 308] on span "Select option" at bounding box center [511, 301] width 324 height 17
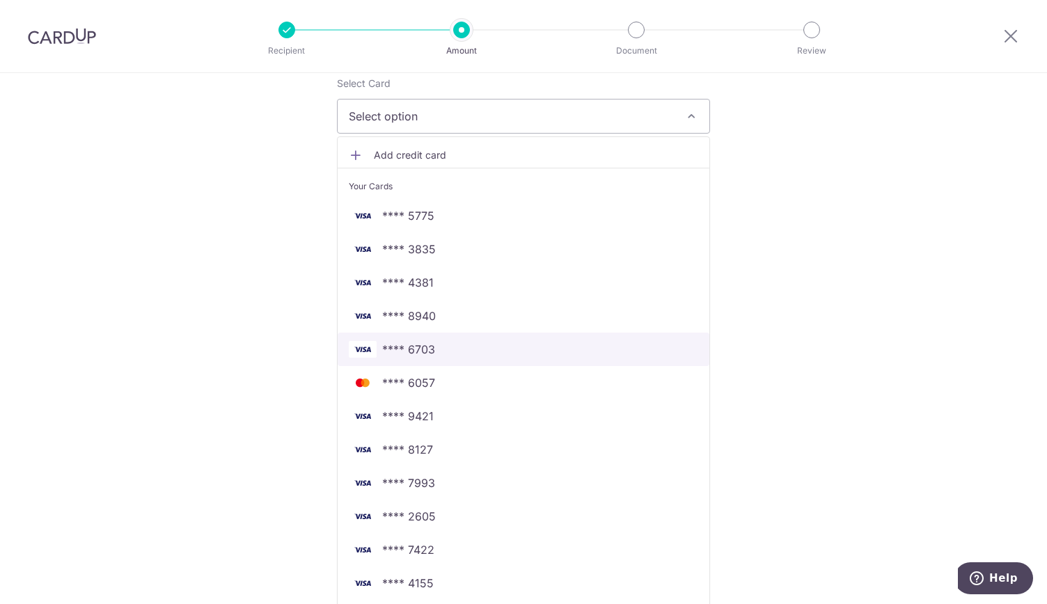
scroll to position [209, 0]
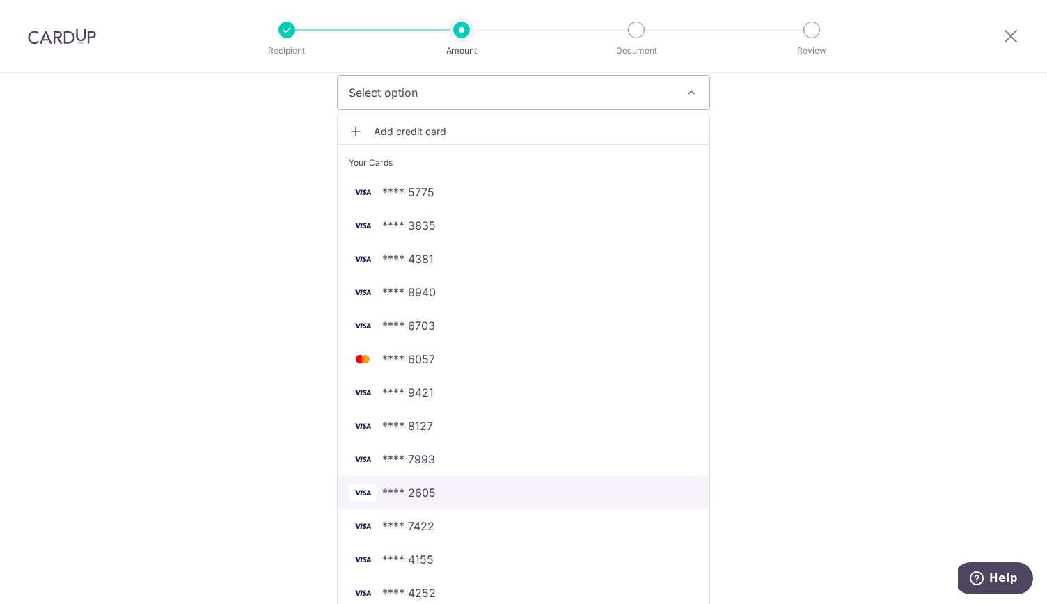
click at [441, 486] on span "**** 2605" at bounding box center [523, 492] width 349 height 17
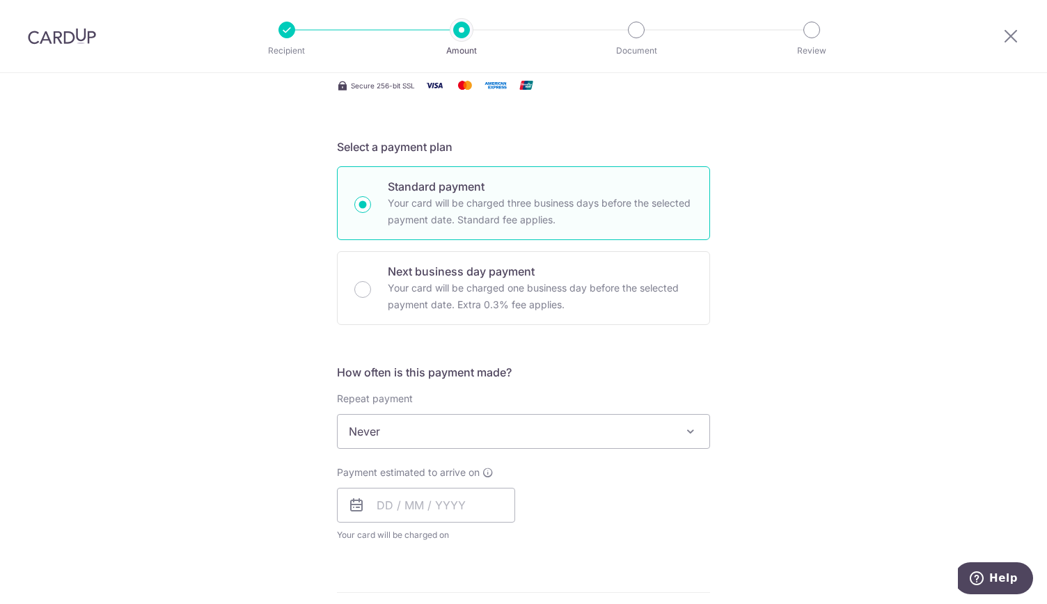
scroll to position [278, 0]
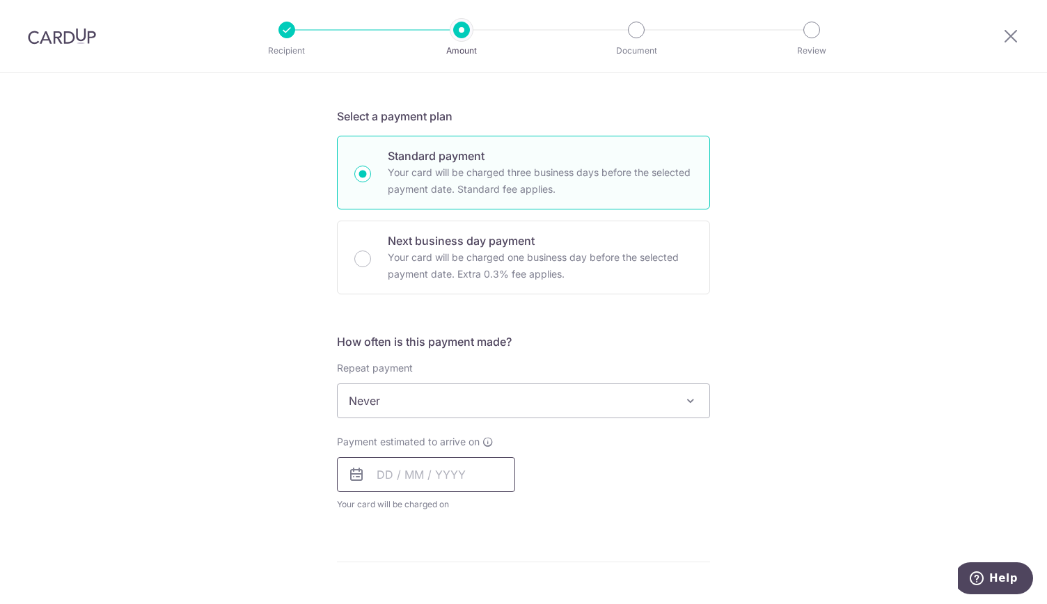
click at [410, 471] on input "text" at bounding box center [426, 474] width 178 height 35
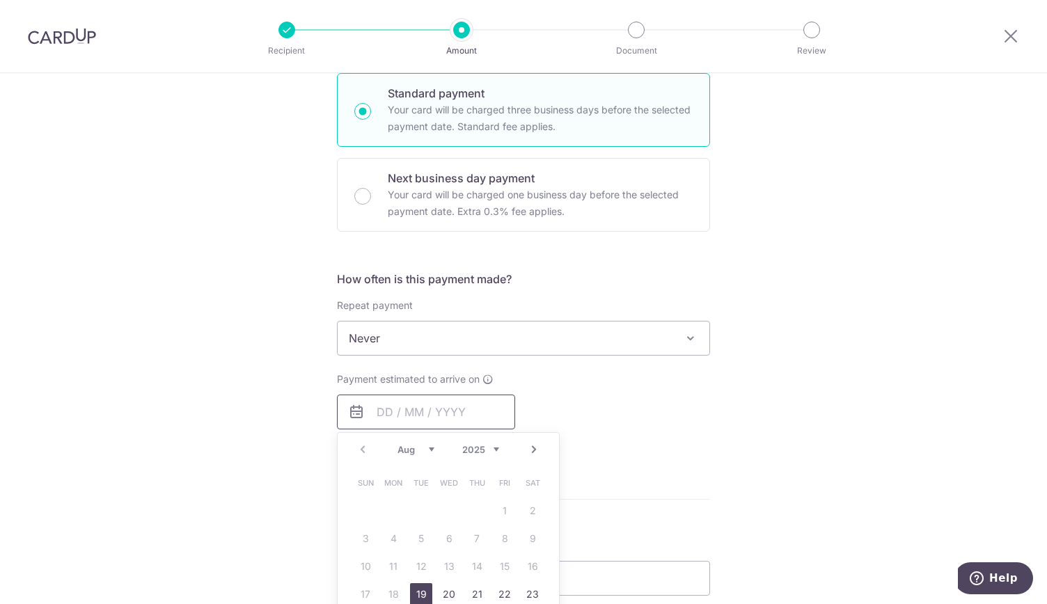
scroll to position [418, 0]
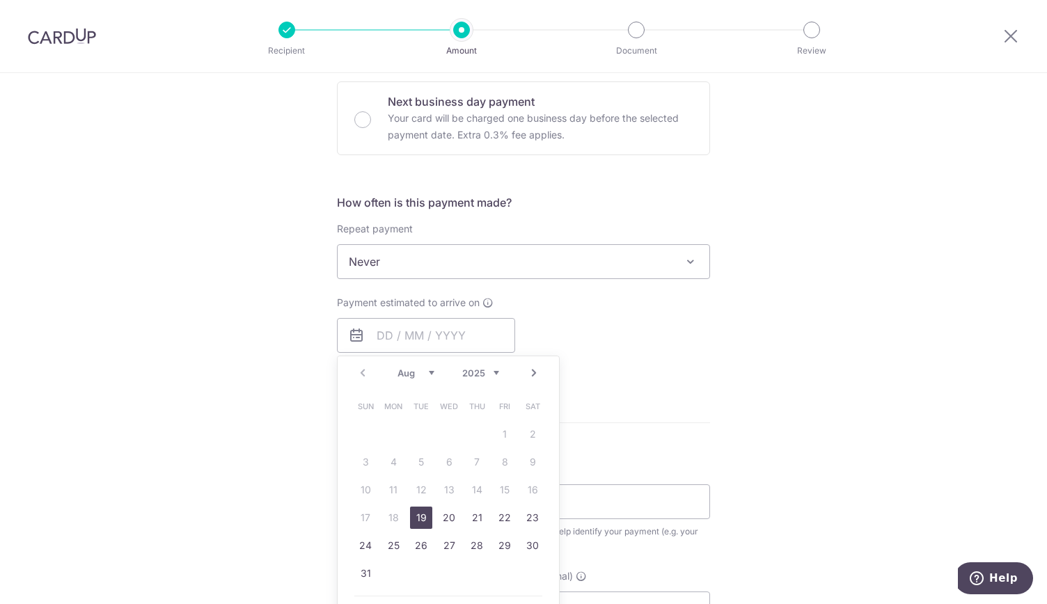
click at [420, 514] on link "19" at bounding box center [421, 518] width 22 height 22
type input "[DATE]"
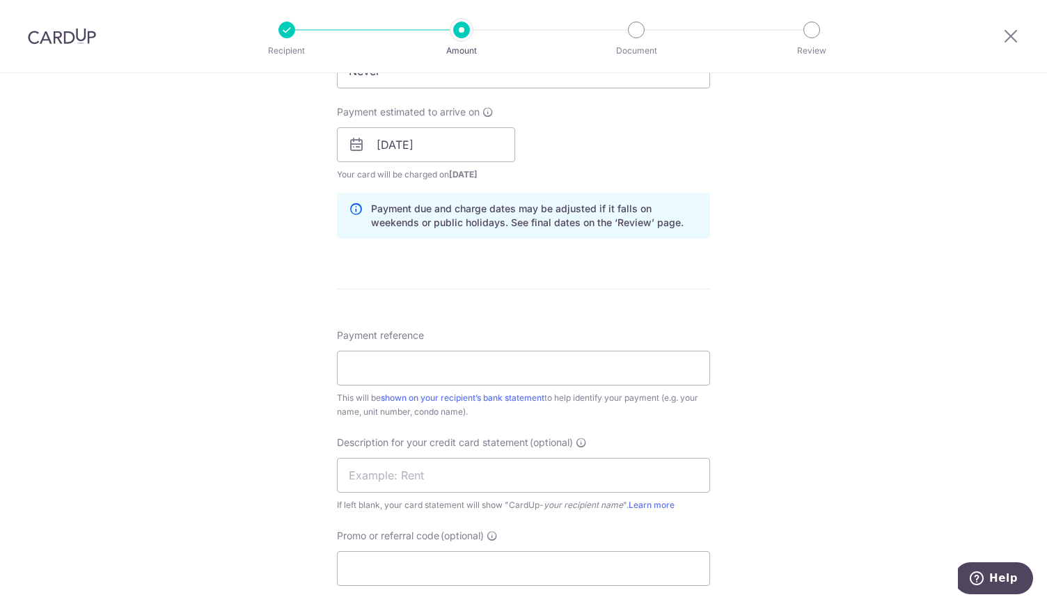
scroll to position [626, 0]
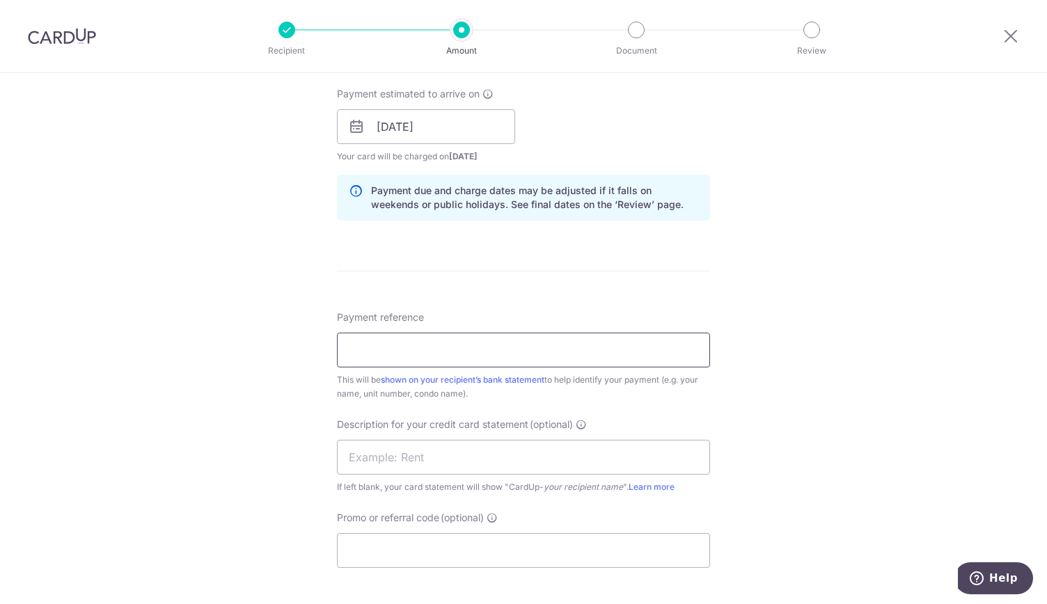
click at [409, 340] on input "Payment reference" at bounding box center [523, 350] width 373 height 35
type input "rent"
click at [354, 460] on input "text" at bounding box center [523, 457] width 373 height 35
type input "RENT"
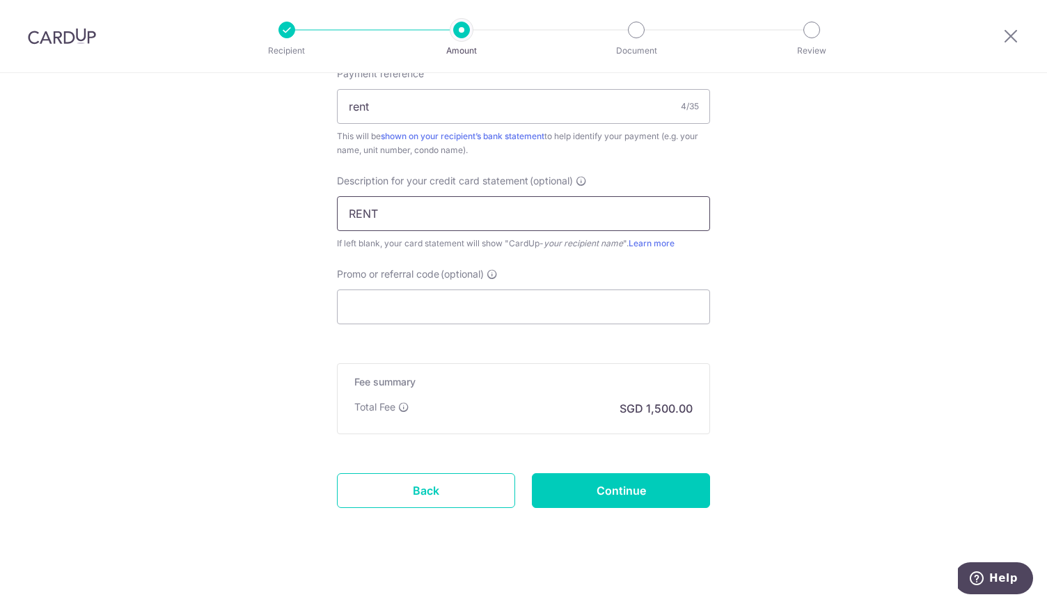
scroll to position [875, 0]
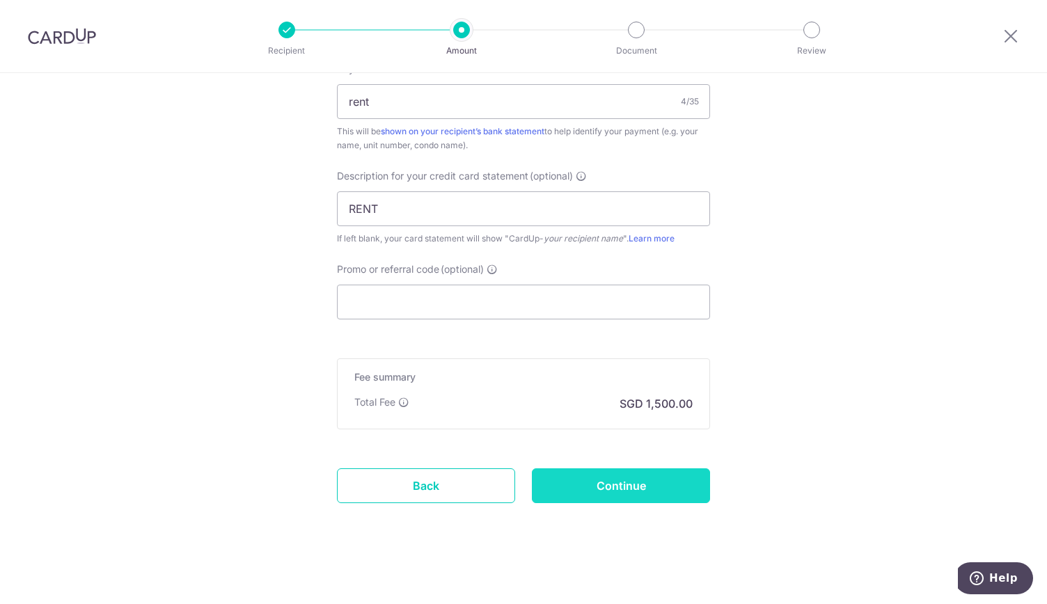
click at [610, 478] on input "Continue" at bounding box center [621, 485] width 178 height 35
type input "Create Schedule"
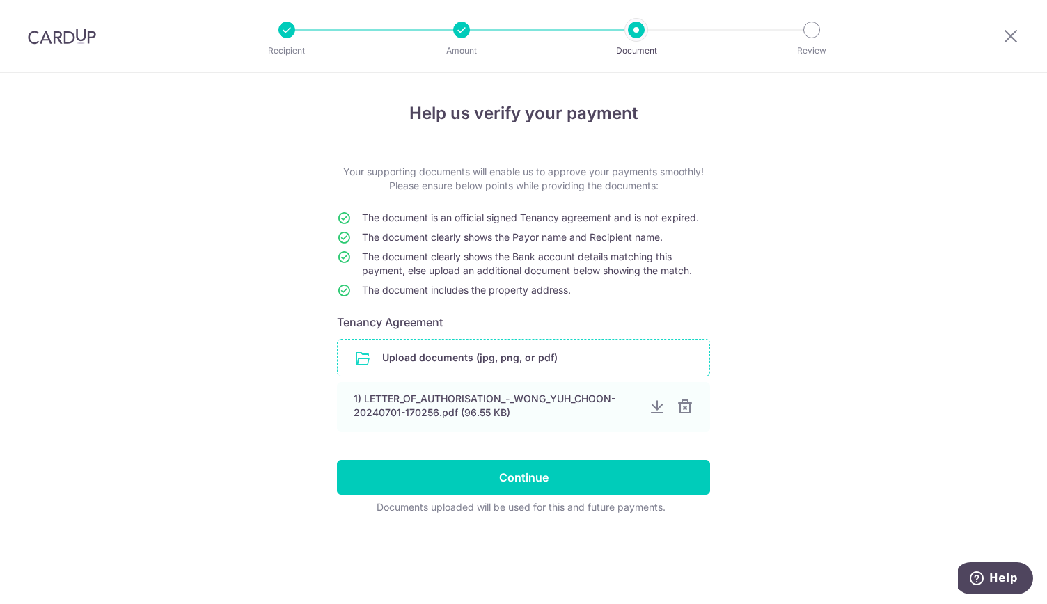
click at [451, 359] on input "file" at bounding box center [524, 358] width 372 height 36
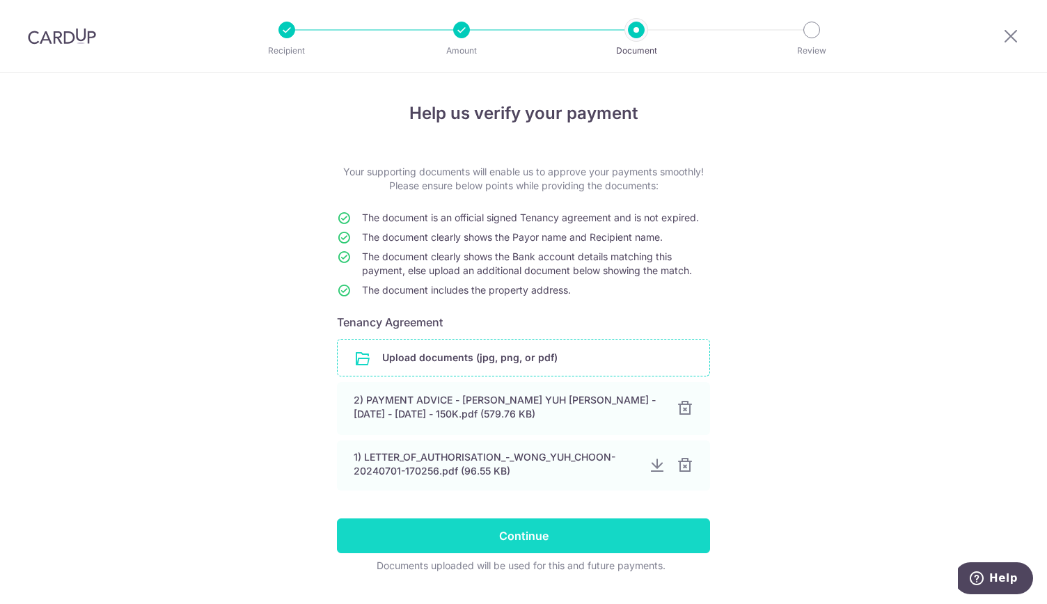
click at [525, 535] on input "Continue" at bounding box center [523, 535] width 373 height 35
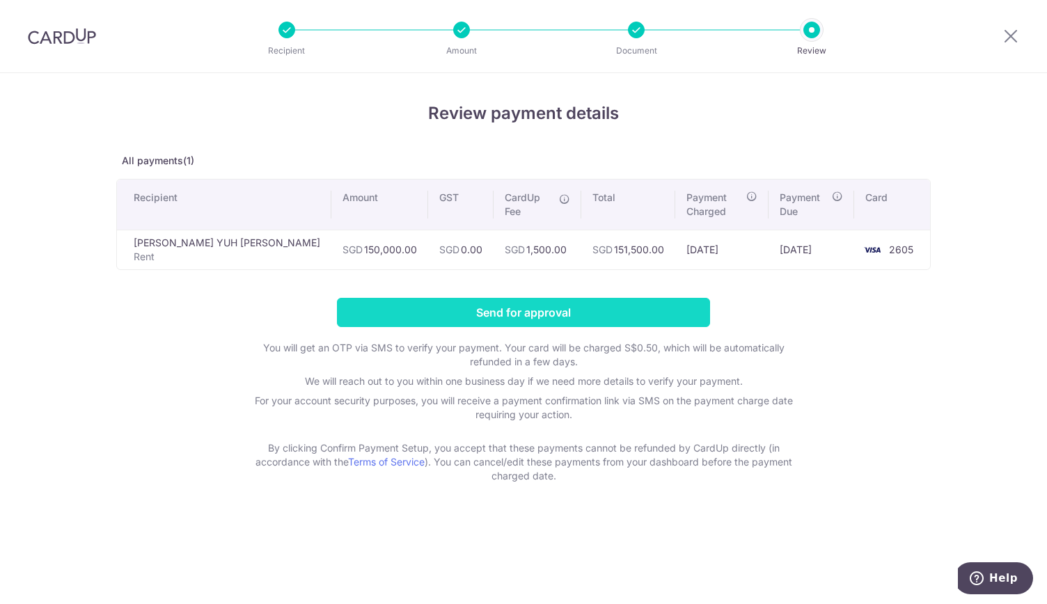
click at [570, 298] on input "Send for approval" at bounding box center [523, 312] width 373 height 29
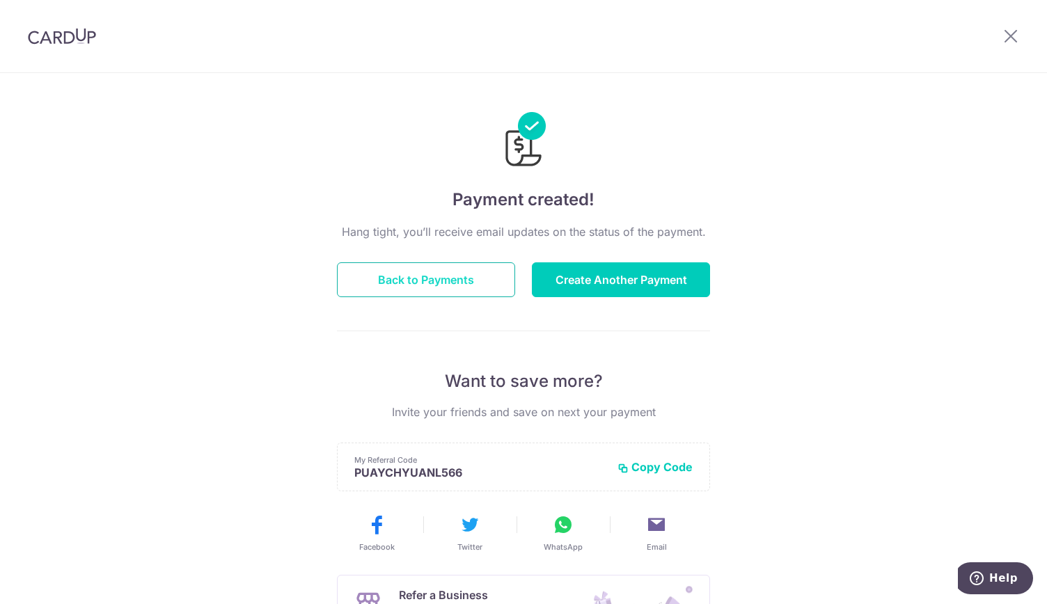
click at [434, 287] on button "Back to Payments" at bounding box center [426, 279] width 178 height 35
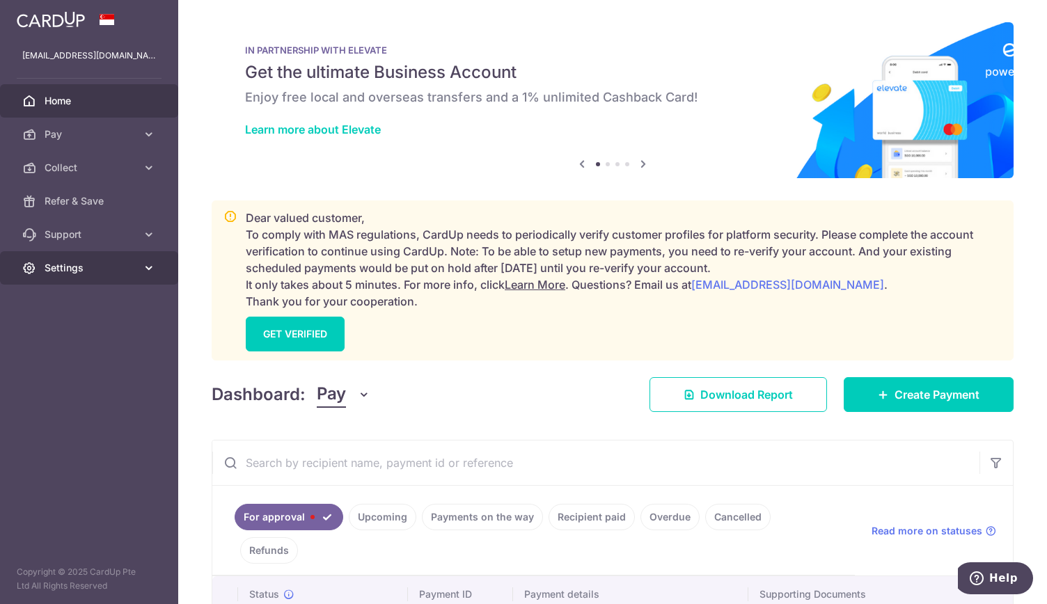
click at [112, 264] on span "Settings" at bounding box center [91, 268] width 92 height 14
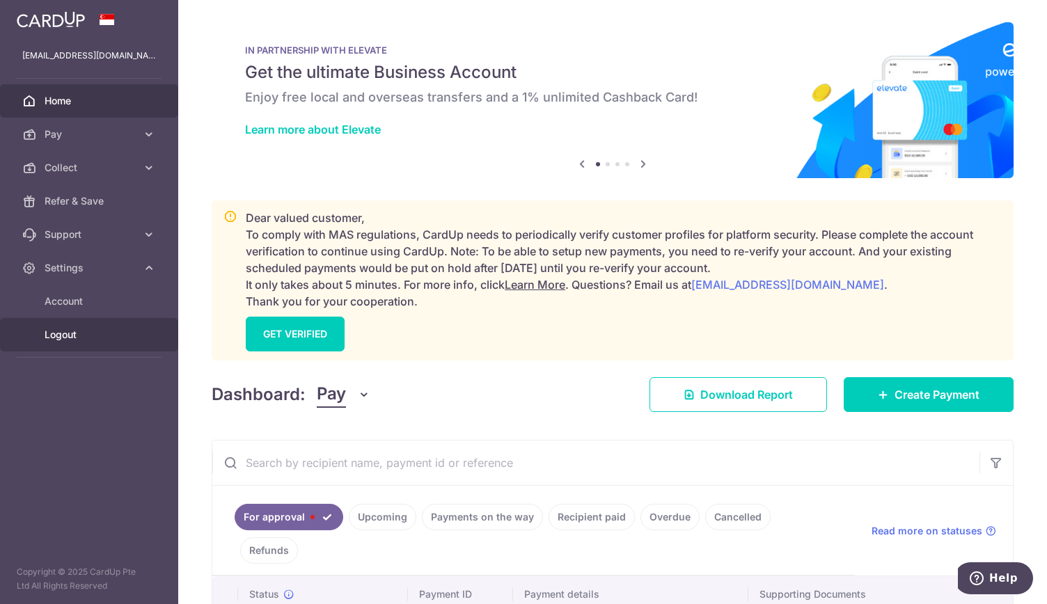
click at [113, 336] on span "Logout" at bounding box center [91, 335] width 92 height 14
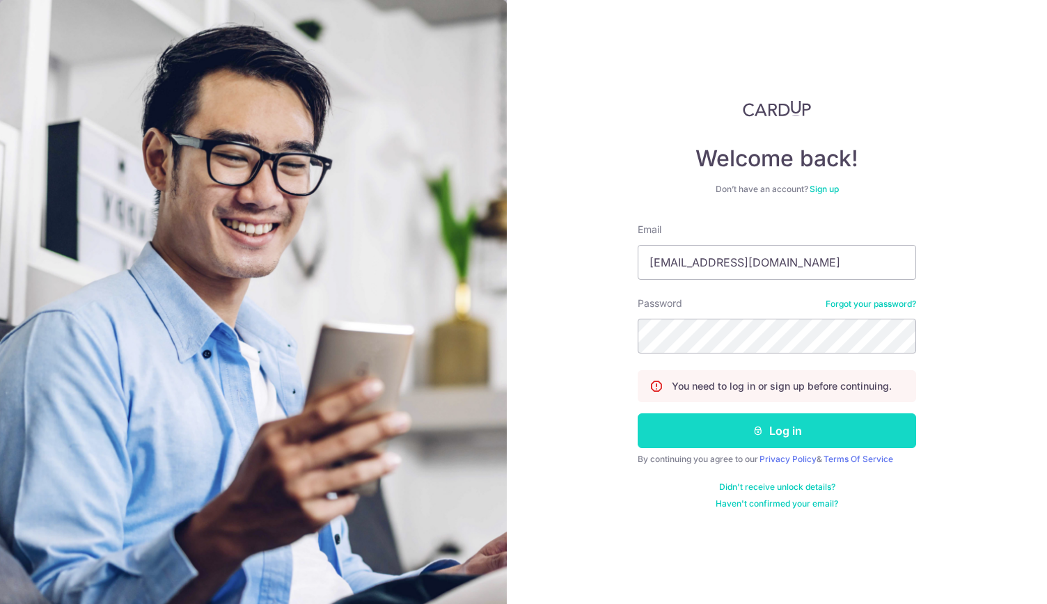
click at [806, 429] on button "Log in" at bounding box center [776, 430] width 278 height 35
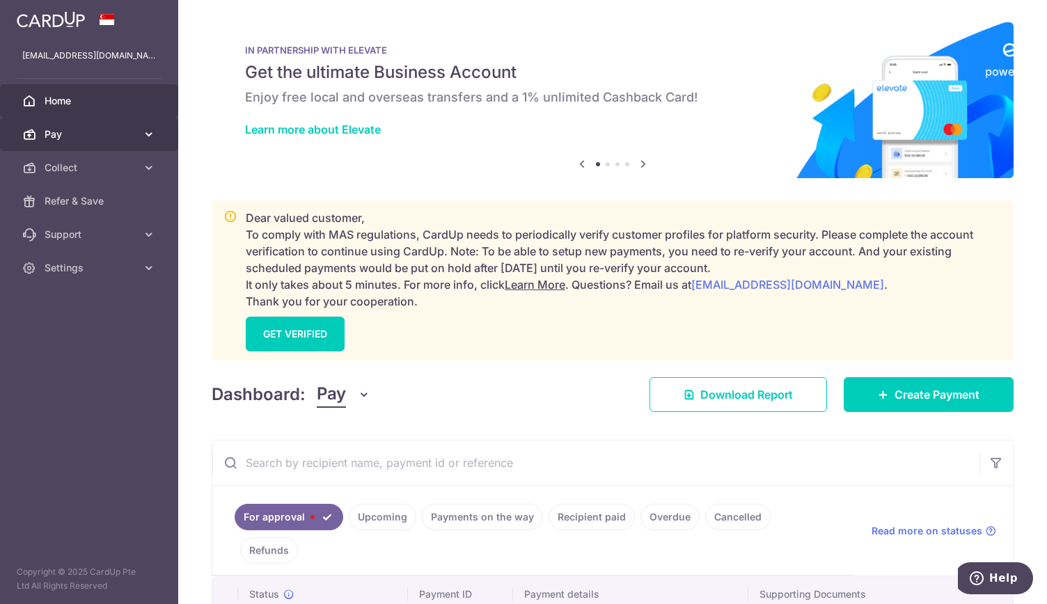
click at [113, 127] on span "Pay" at bounding box center [91, 134] width 92 height 14
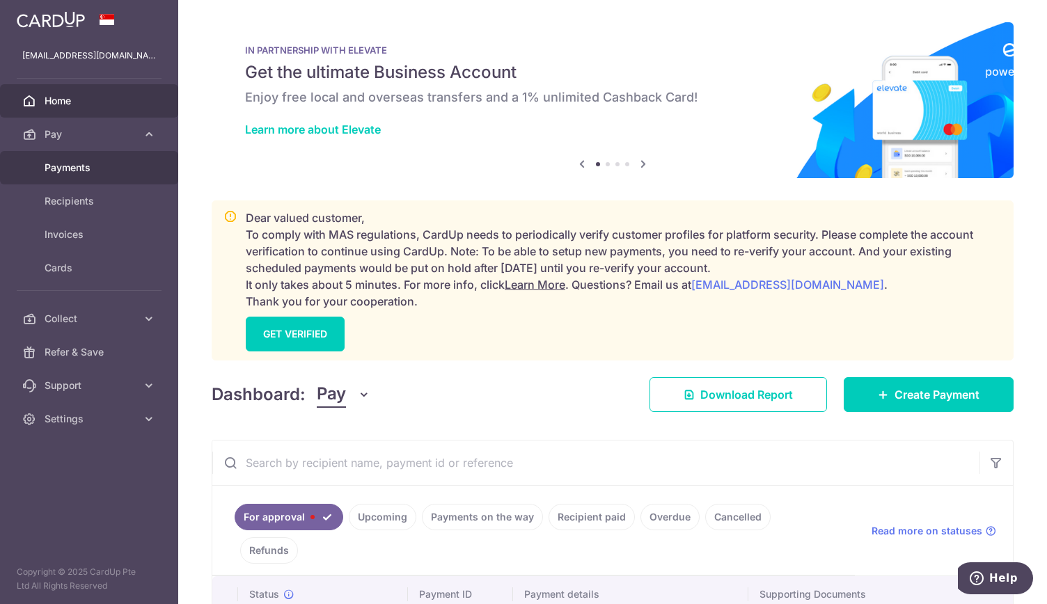
click at [115, 168] on span "Payments" at bounding box center [91, 168] width 92 height 14
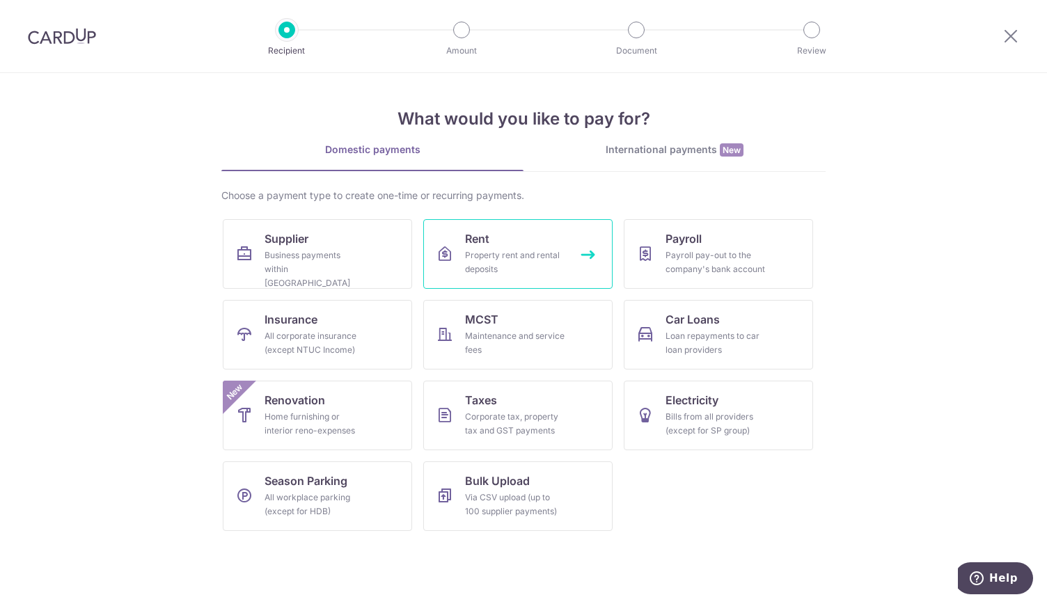
click at [522, 250] on div "Property rent and rental deposits" at bounding box center [515, 262] width 100 height 28
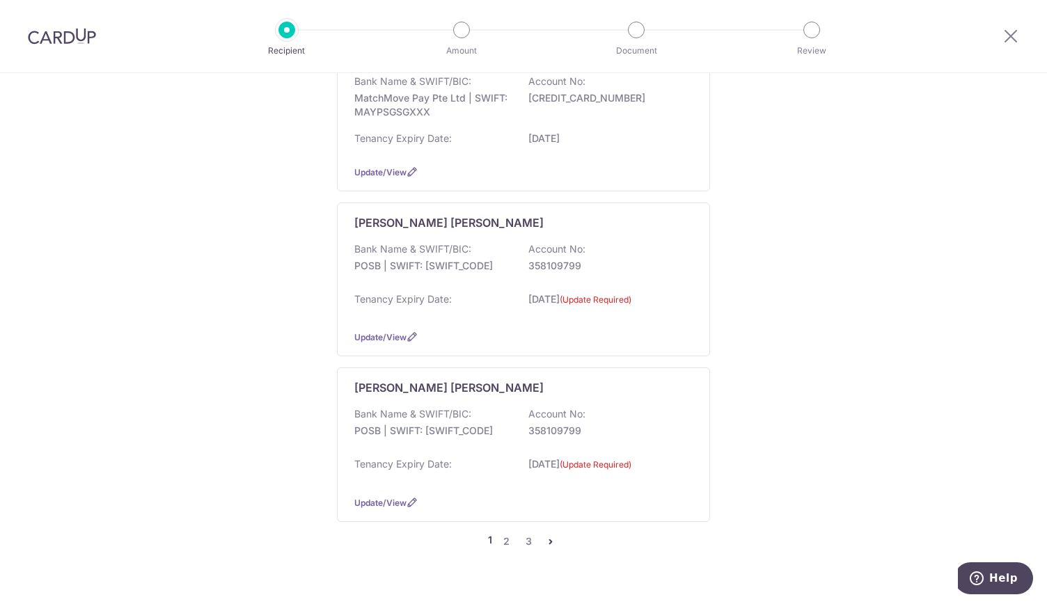
scroll to position [1461, 0]
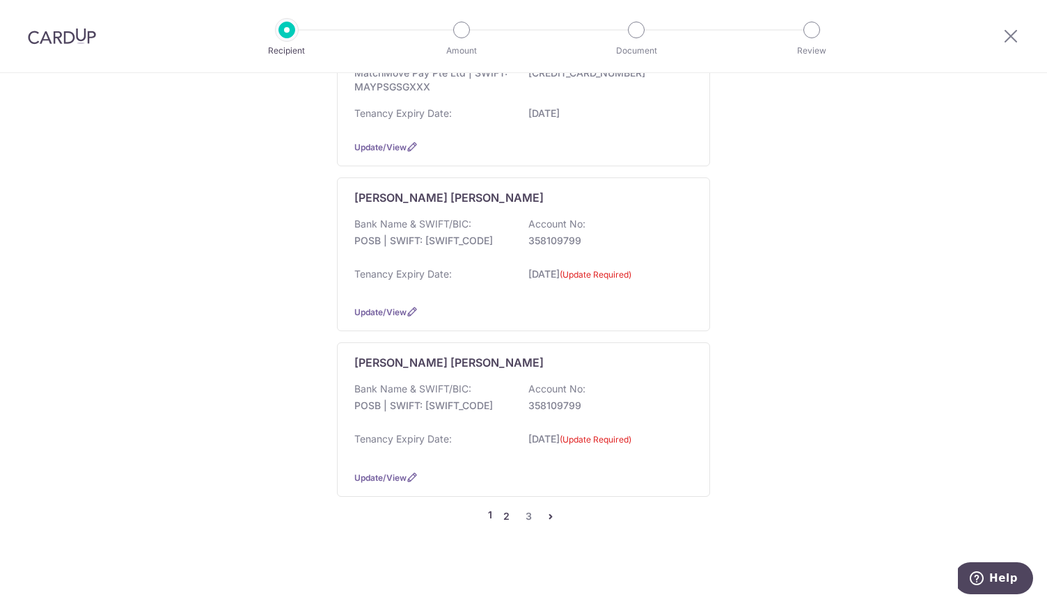
click at [502, 508] on link "2" at bounding box center [506, 516] width 17 height 17
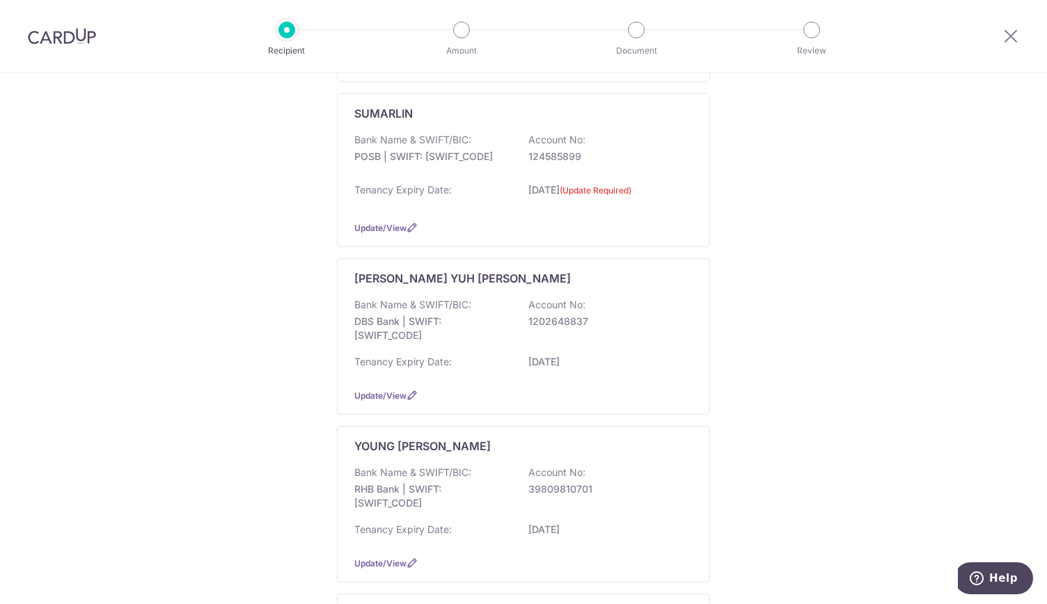
scroll to position [1212, 0]
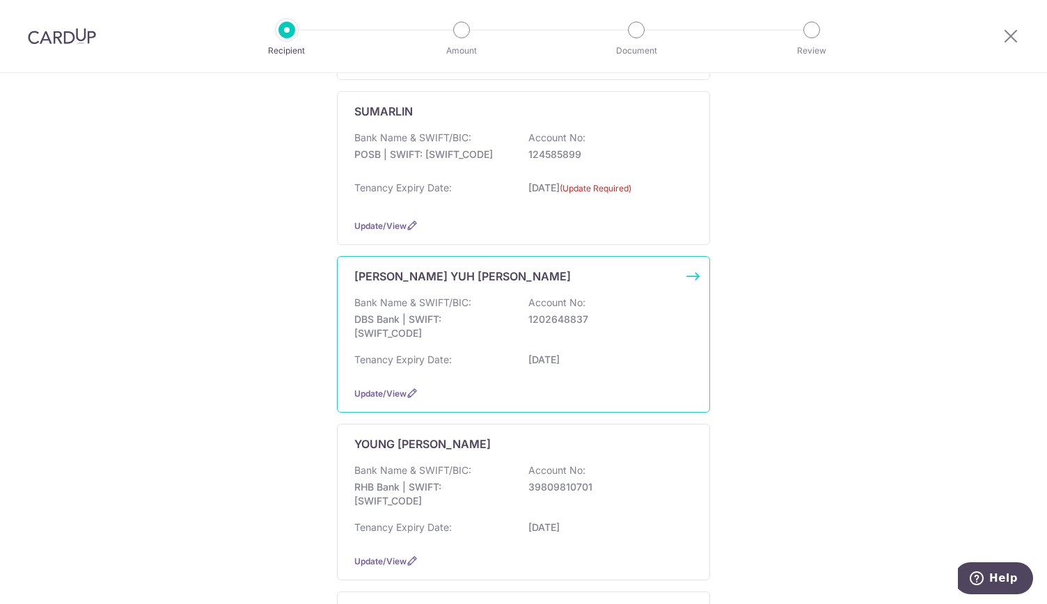
click at [412, 282] on div "WONG YUH CHOON Bank Name & SWIFT/BIC: DBS Bank | SWIFT: DBSSSGSGXXX Account No:…" at bounding box center [523, 334] width 373 height 157
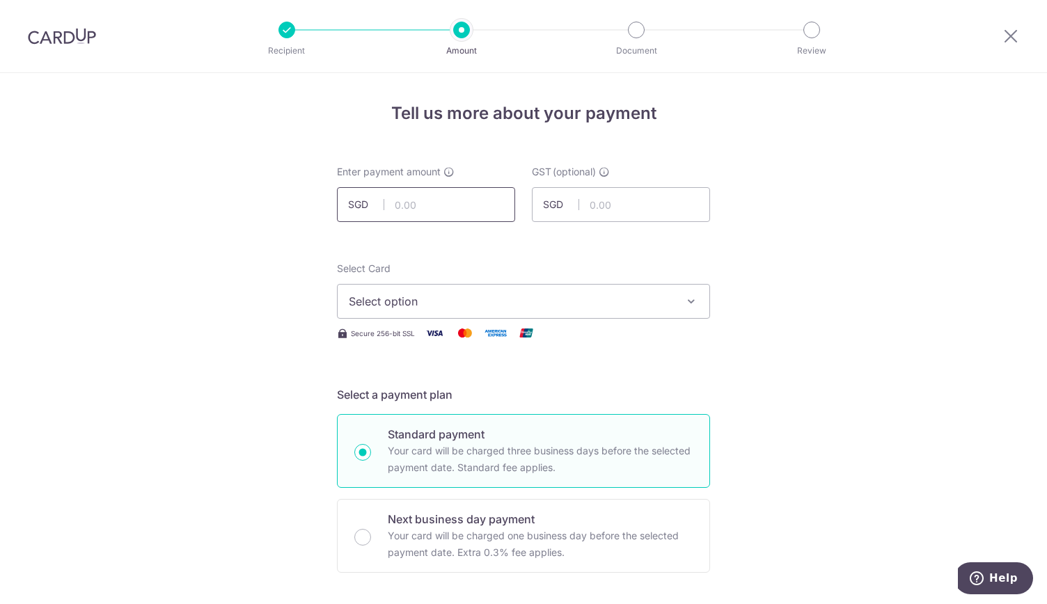
click at [419, 207] on input "text" at bounding box center [426, 204] width 178 height 35
type input "25,000.00"
click at [390, 299] on span "Select option" at bounding box center [511, 301] width 324 height 17
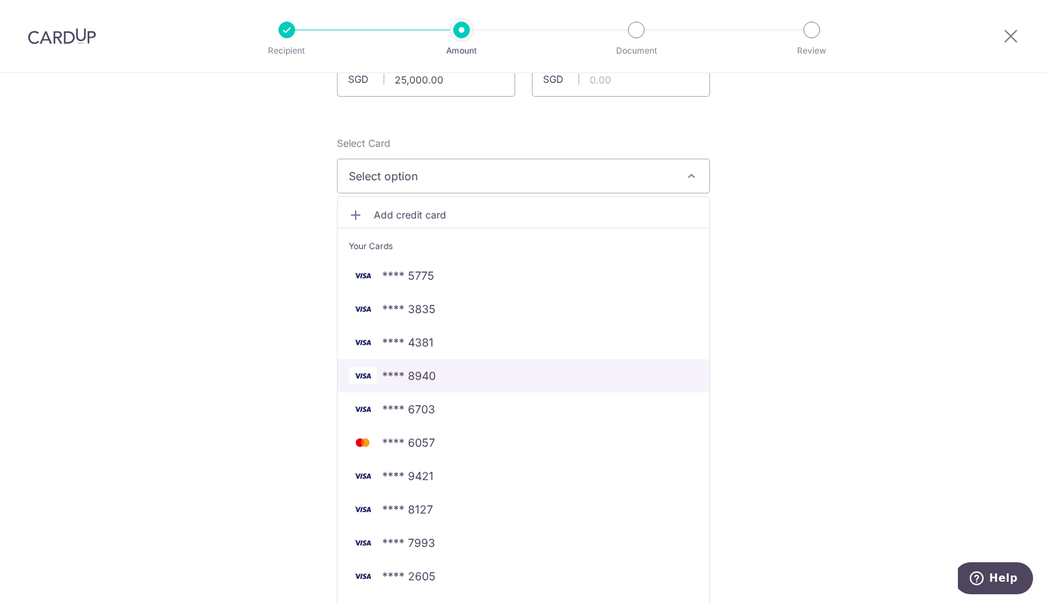
scroll to position [168, 0]
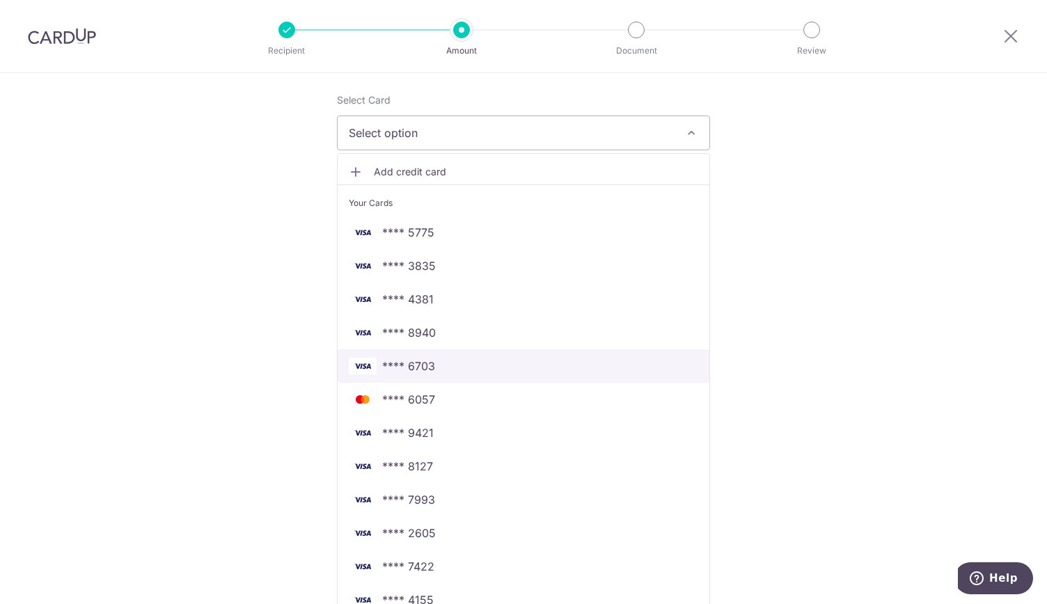
click at [429, 363] on span "**** 6703" at bounding box center [408, 366] width 53 height 17
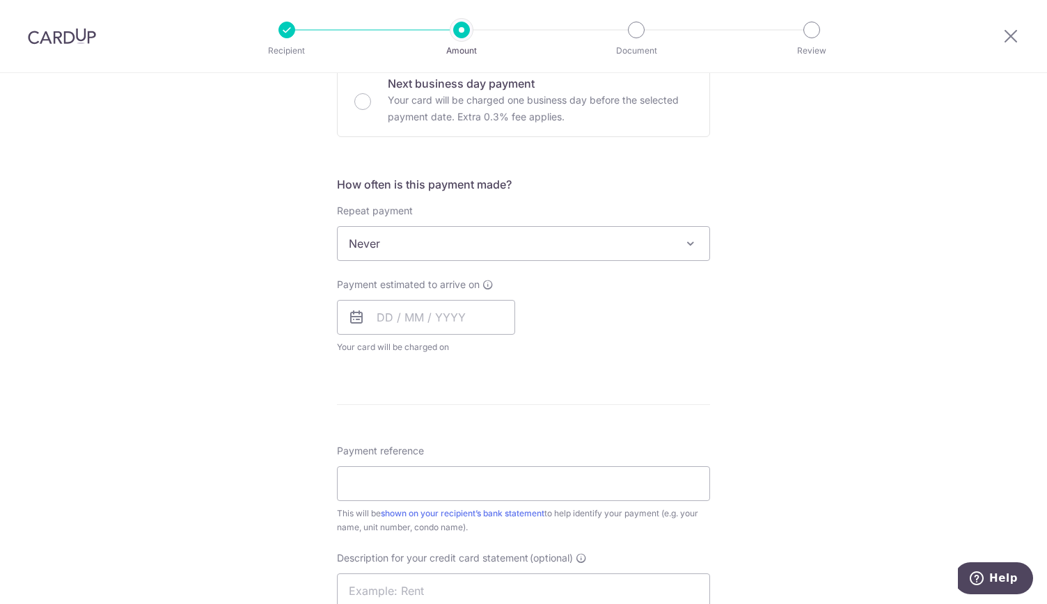
scroll to position [442, 0]
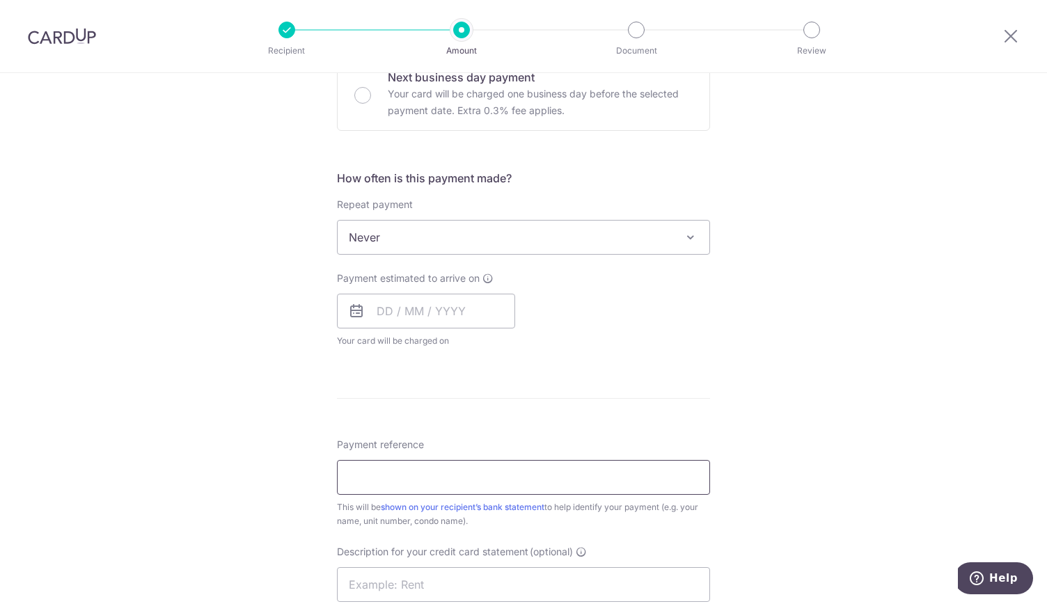
click at [379, 475] on input "Payment reference" at bounding box center [523, 477] width 373 height 35
type input "rent"
click at [407, 317] on input "text" at bounding box center [426, 311] width 178 height 35
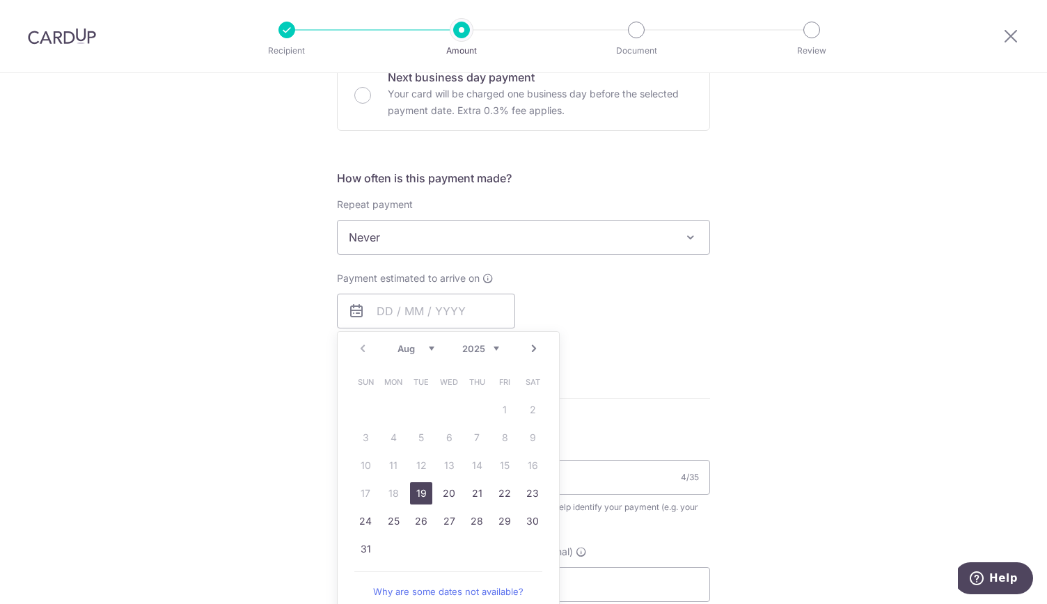
click at [421, 487] on link "19" at bounding box center [421, 493] width 22 height 22
type input "[DATE]"
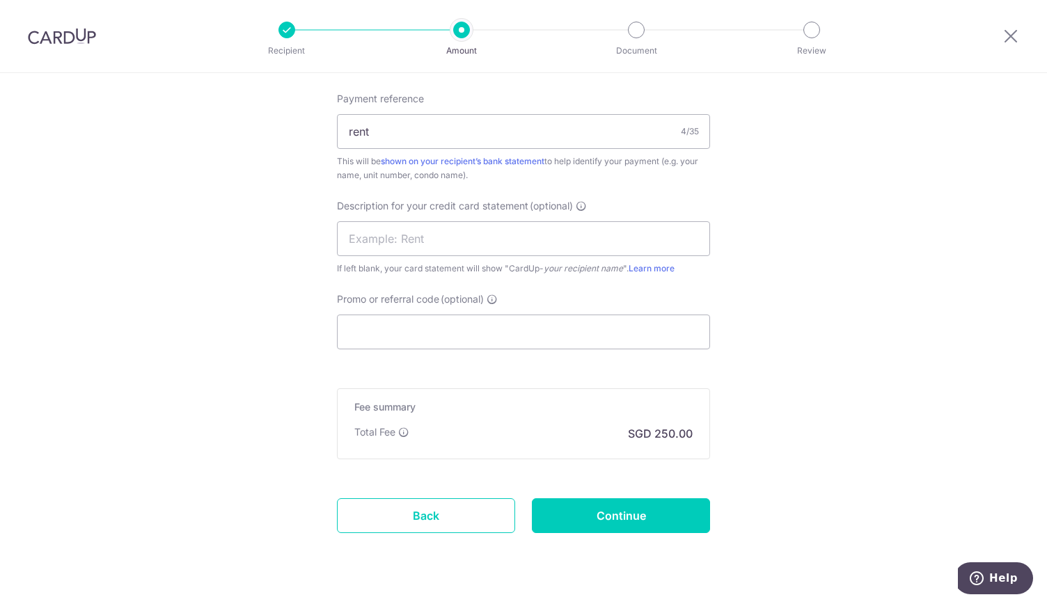
scroll to position [846, 0]
click at [411, 239] on input "text" at bounding box center [523, 238] width 373 height 35
type input "RENT"
click at [608, 514] on input "Continue" at bounding box center [621, 515] width 178 height 35
type input "Create Schedule"
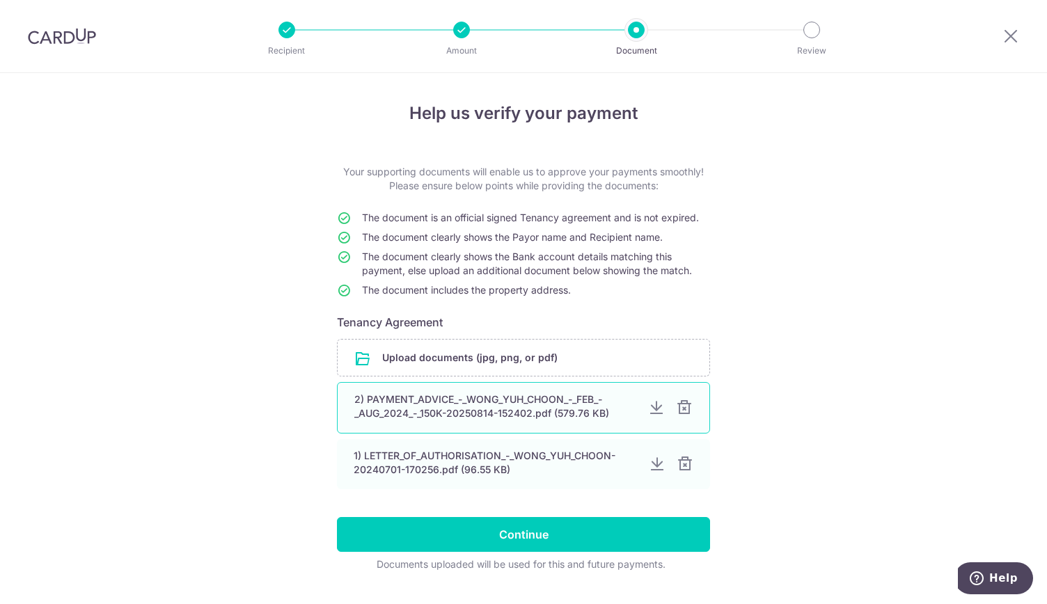
click at [683, 404] on div at bounding box center [684, 407] width 17 height 17
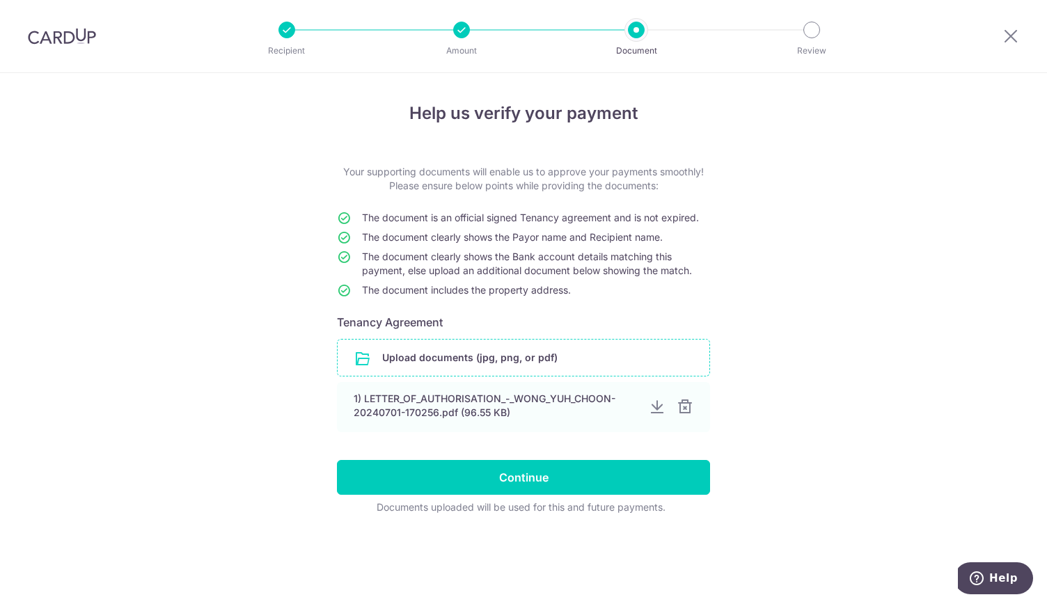
click at [536, 358] on input "file" at bounding box center [524, 358] width 372 height 36
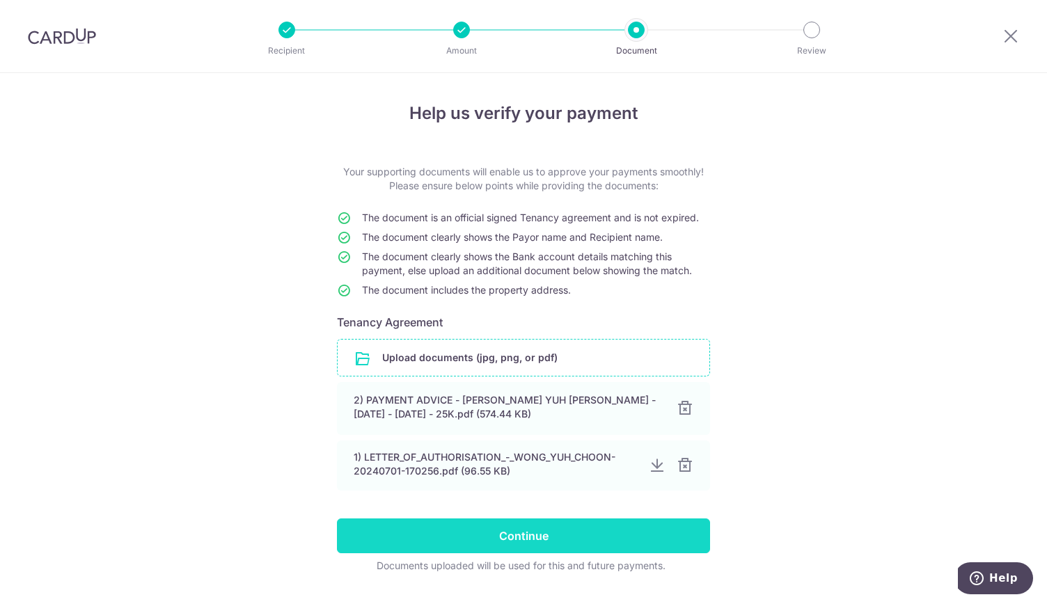
click at [507, 532] on input "Continue" at bounding box center [523, 535] width 373 height 35
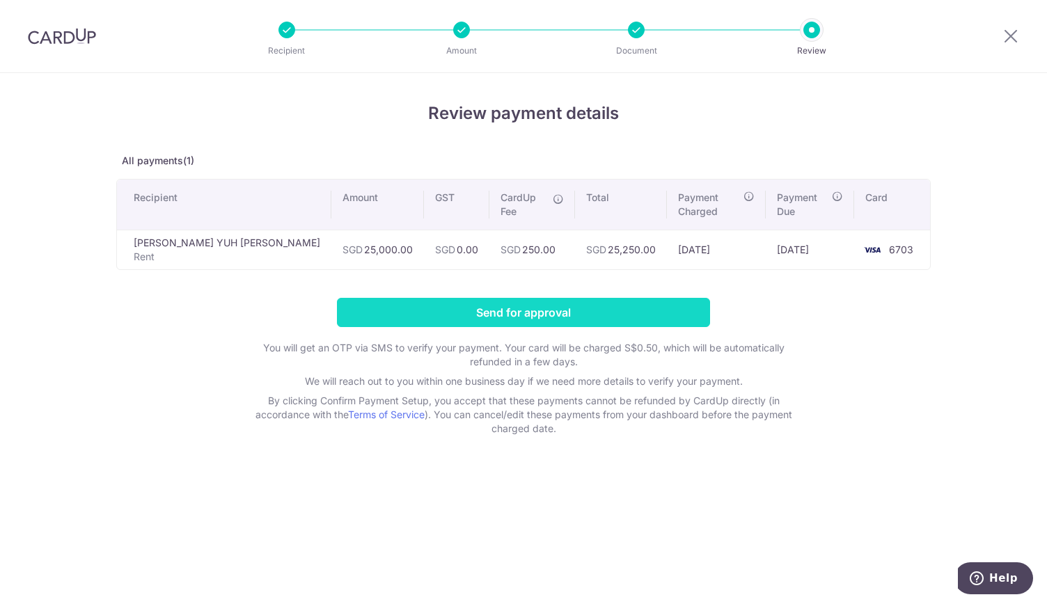
click at [503, 298] on input "Send for approval" at bounding box center [523, 312] width 373 height 29
